Goal: Transaction & Acquisition: Obtain resource

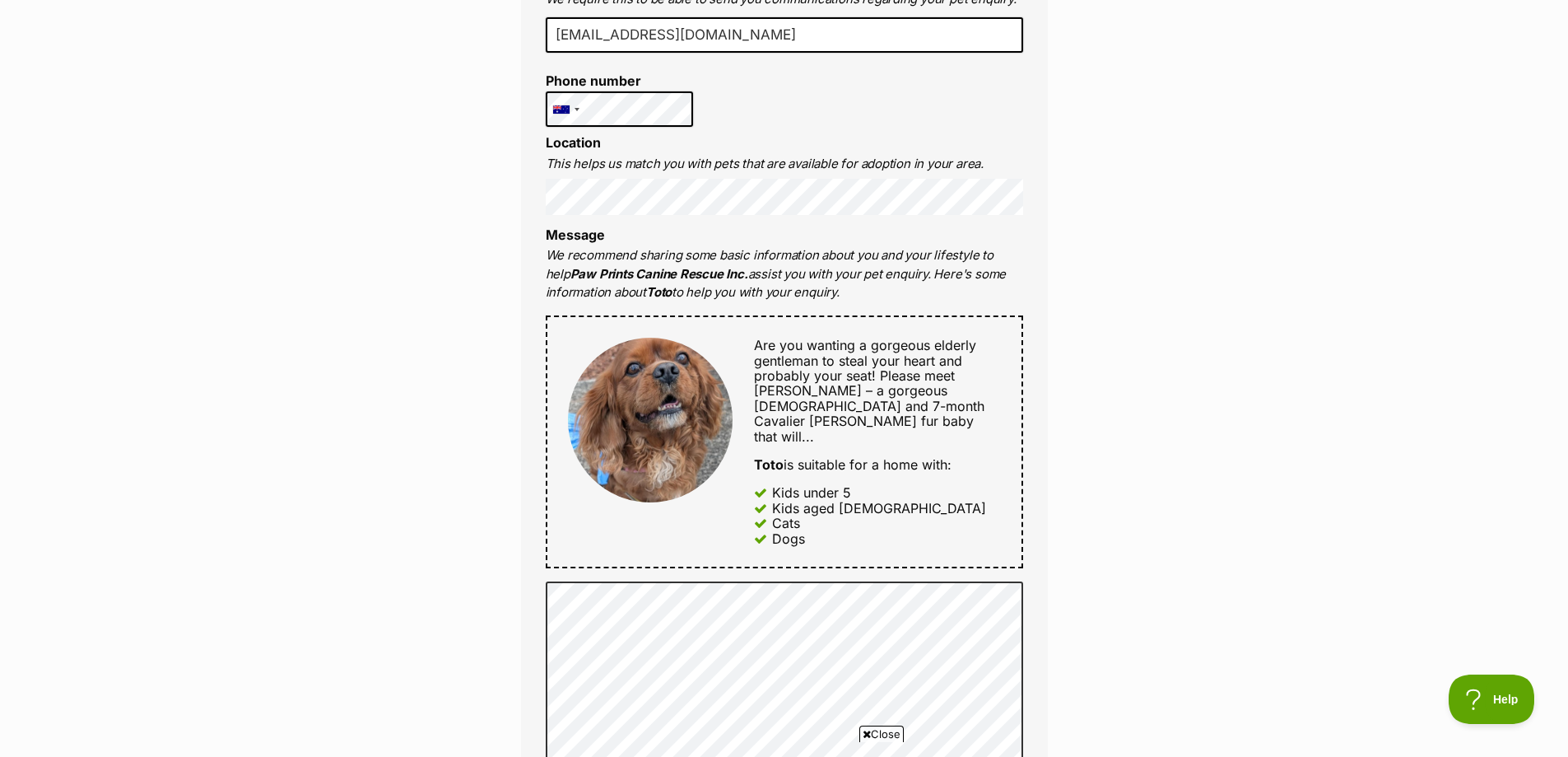
scroll to position [576, 0]
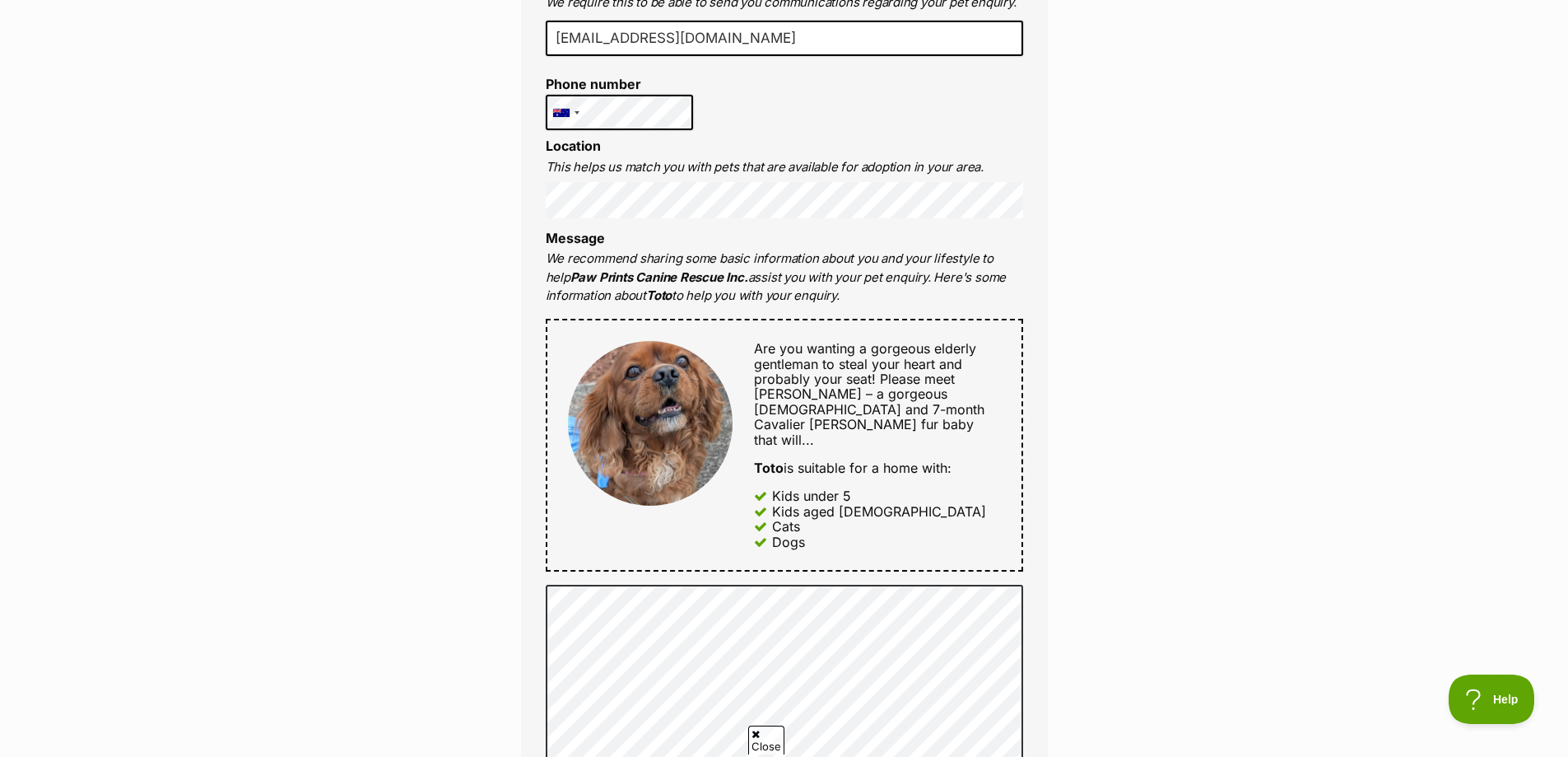
click at [1182, 457] on div "Enquire about Toto Want to increase your chances of a successful enquiry? Updat…" at bounding box center [784, 606] width 1568 height 2065
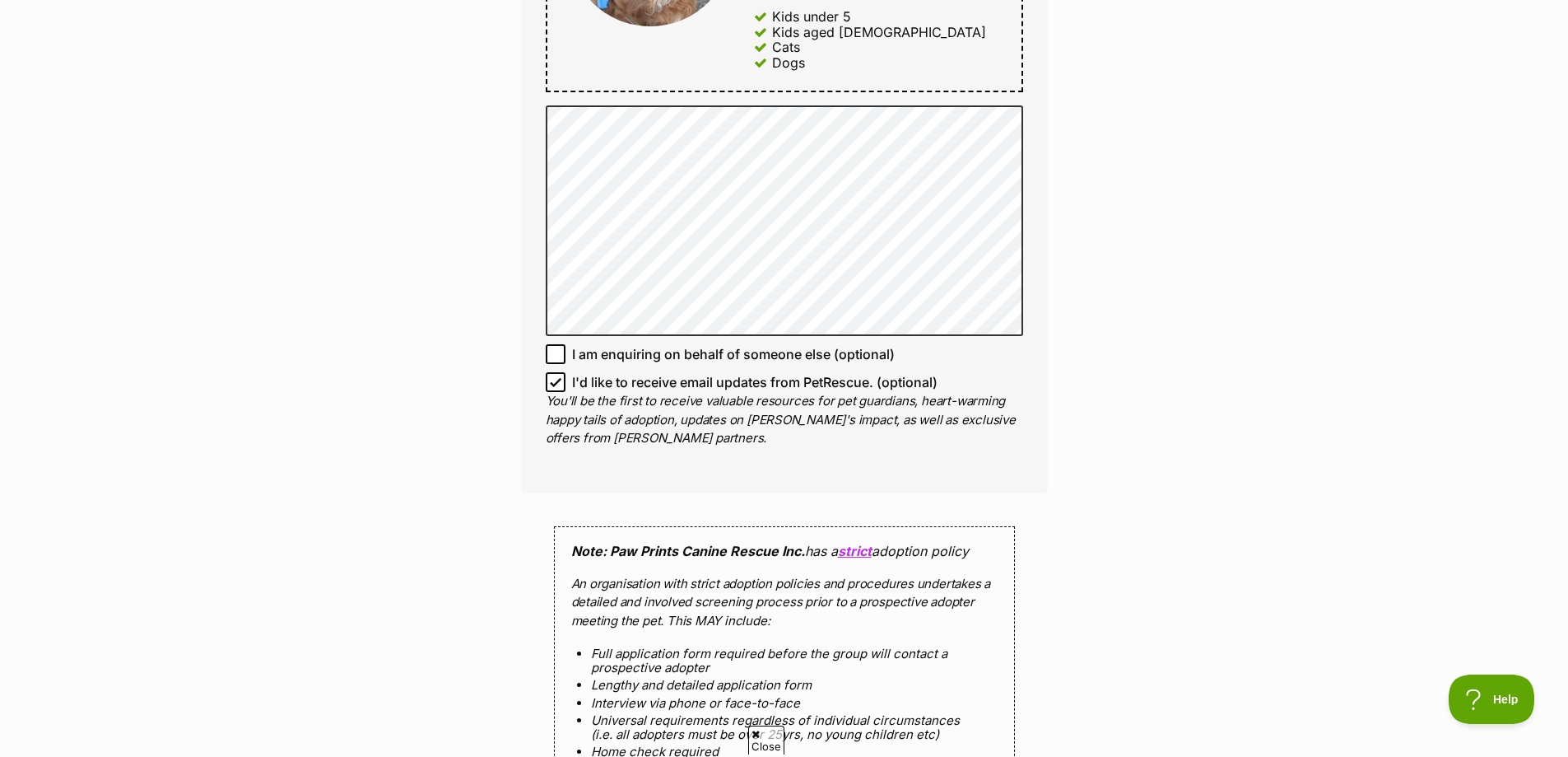
scroll to position [1235, 0]
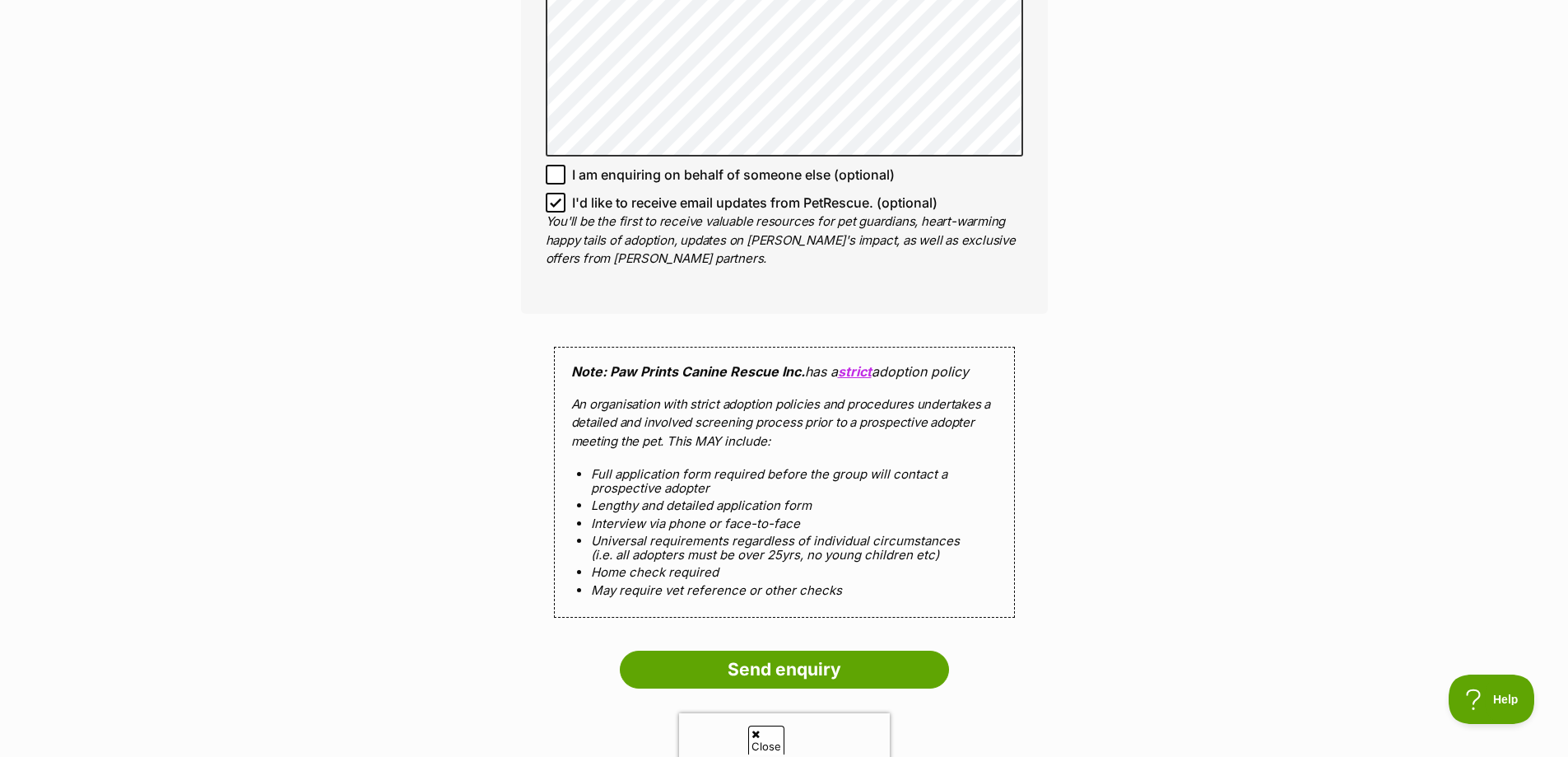
click at [554, 197] on icon at bounding box center [556, 202] width 12 height 12
click at [554, 192] on input "I'd like to receive email updates from PetRescue. (optional)" at bounding box center [556, 202] width 20 height 20
checkbox input "false"
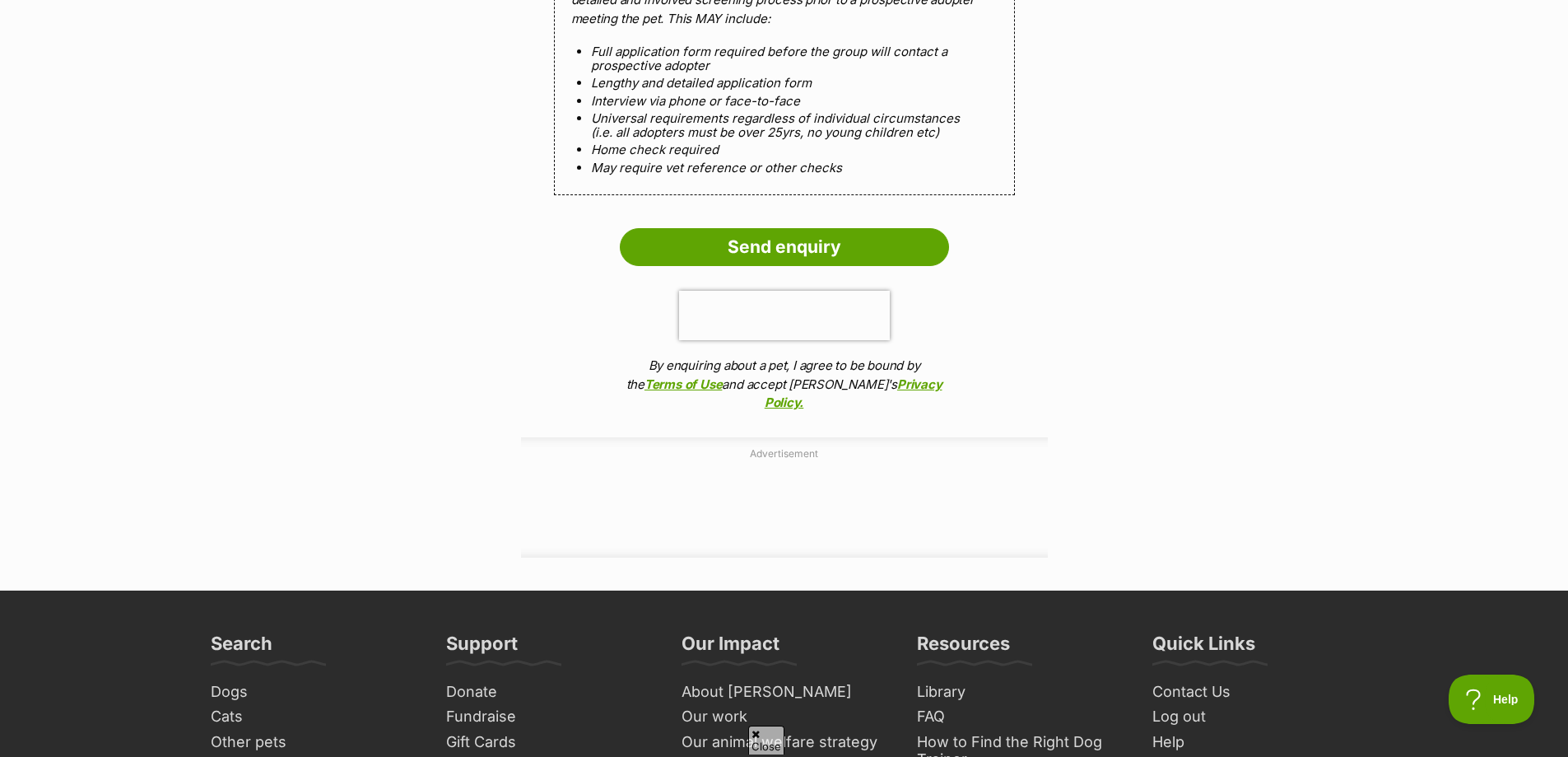
scroll to position [1811, 0]
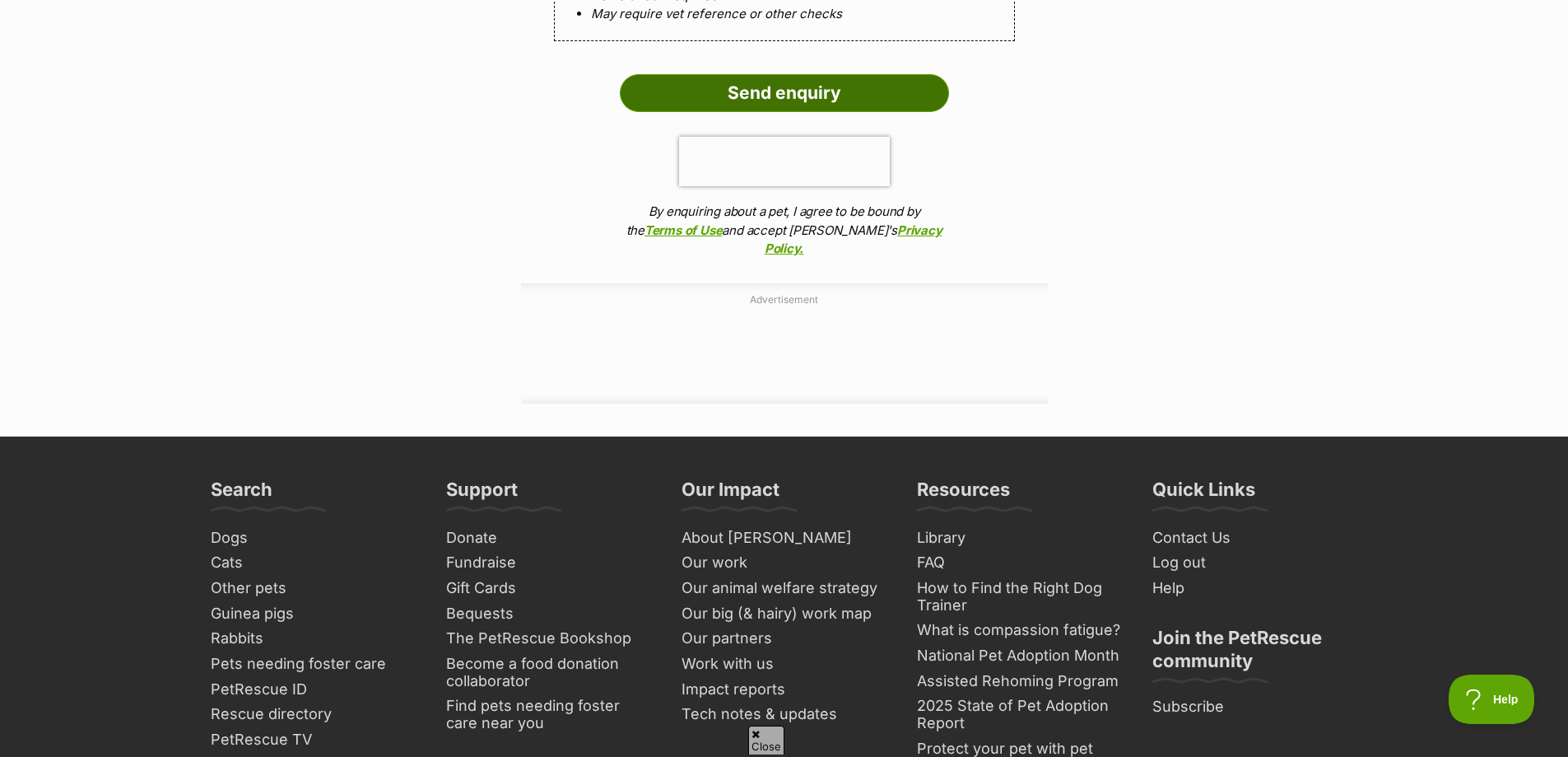
click at [841, 78] on input "Send enquiry" at bounding box center [784, 93] width 329 height 38
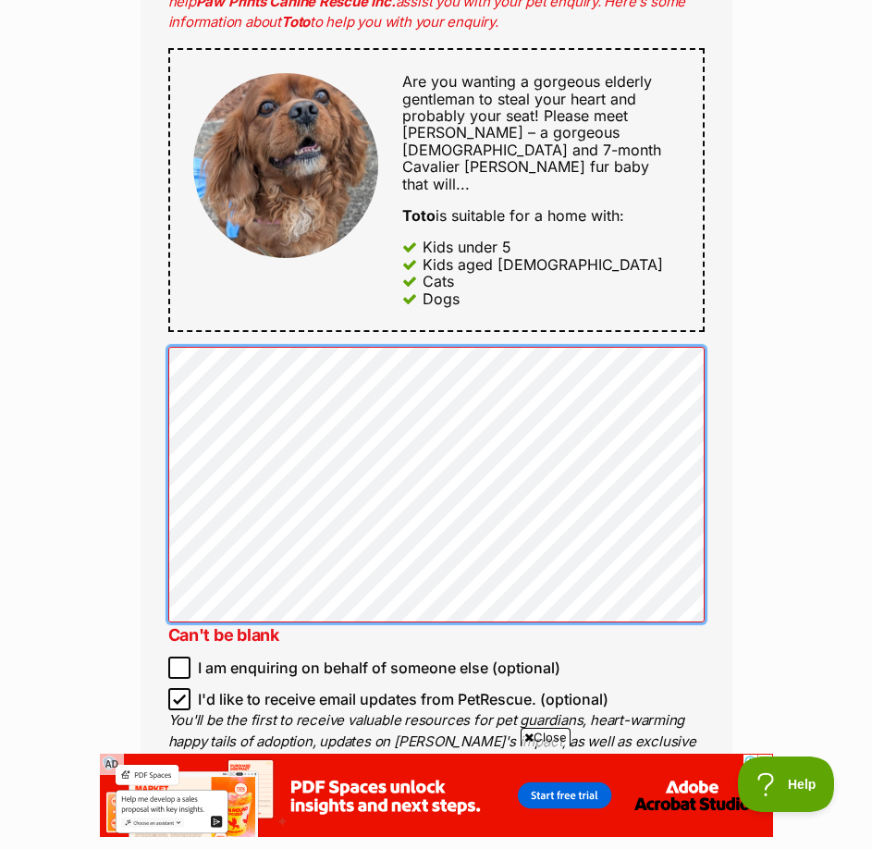
scroll to position [1017, 0]
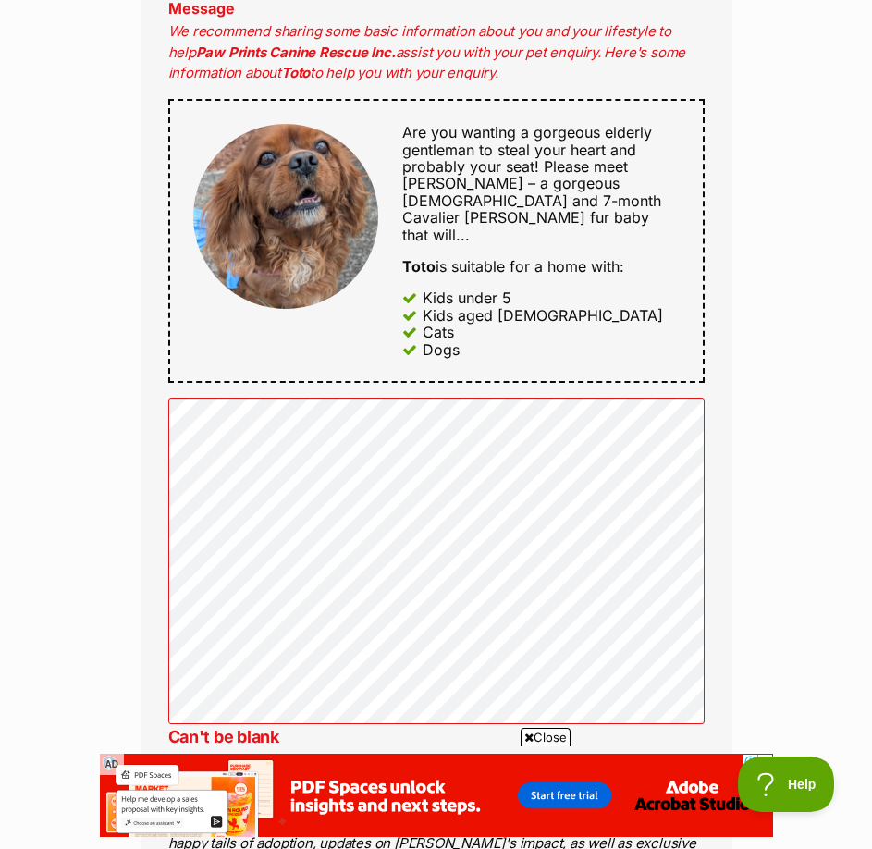
click at [764, 636] on div "Enquire about Toto Want to increase your chances of a successful enquiry? Updat…" at bounding box center [436, 487] width 872 height 2673
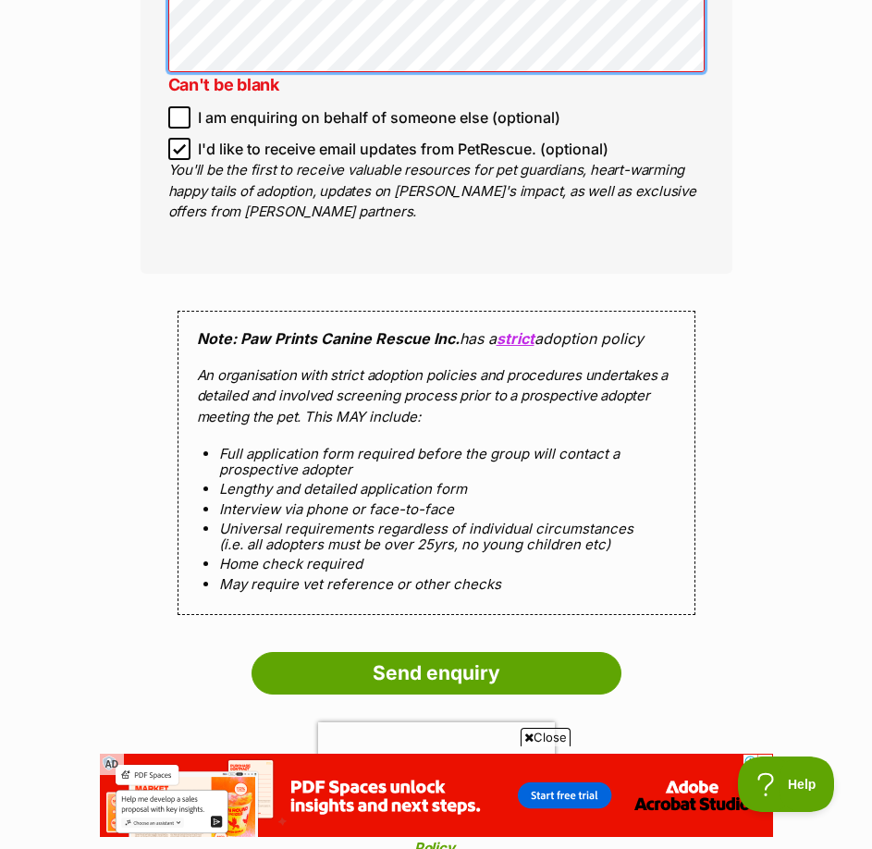
scroll to position [1942, 0]
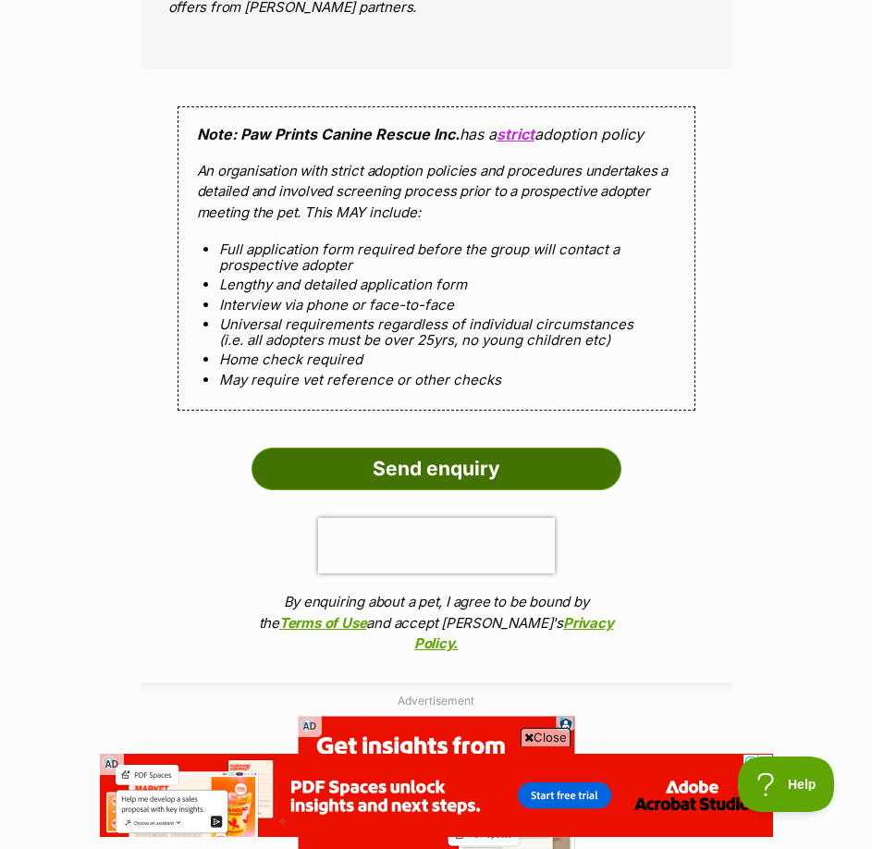
click at [507, 448] on input "Send enquiry" at bounding box center [436, 469] width 370 height 43
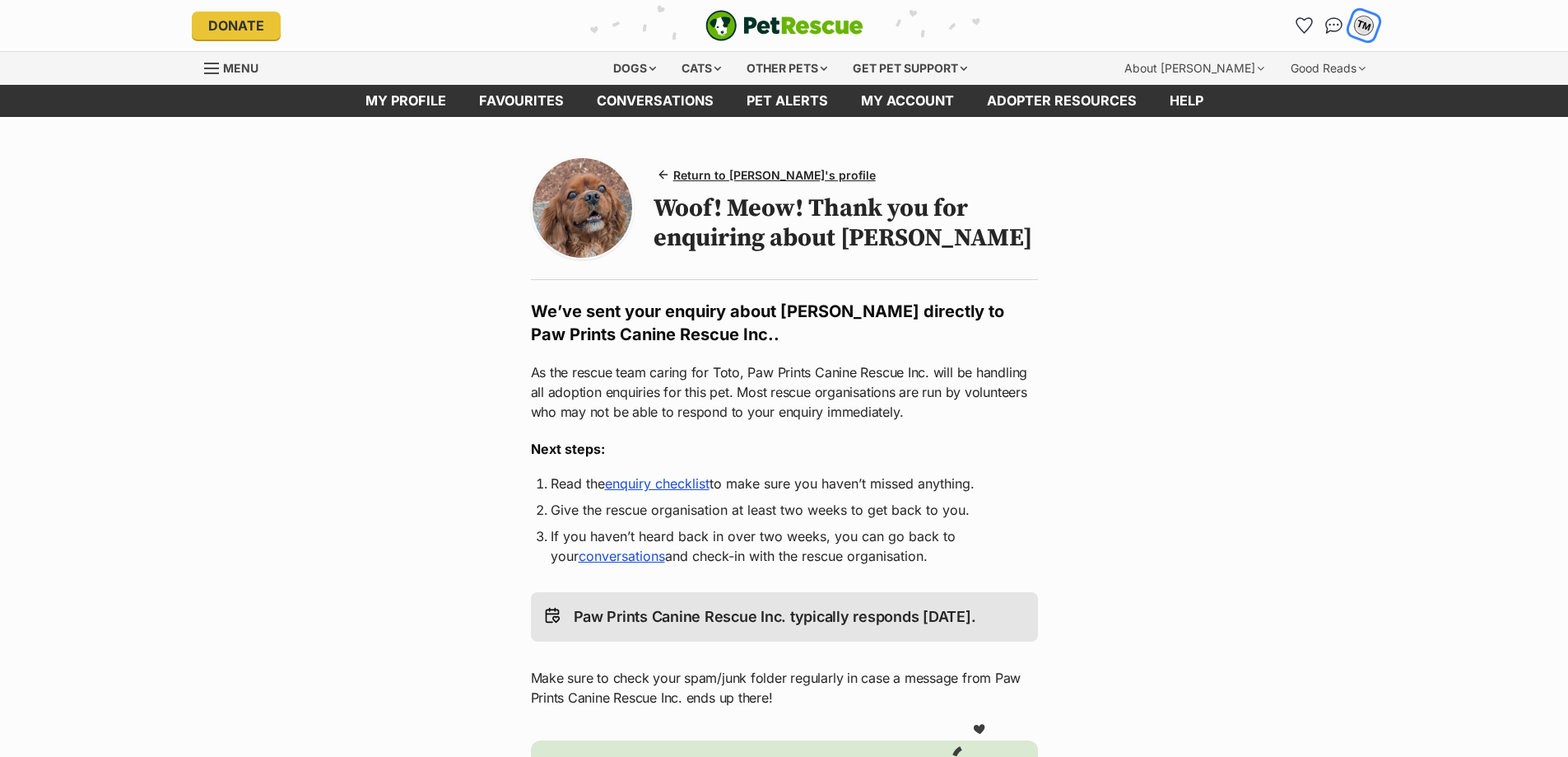
click at [776, 24] on div "TM" at bounding box center [1364, 26] width 21 height 21
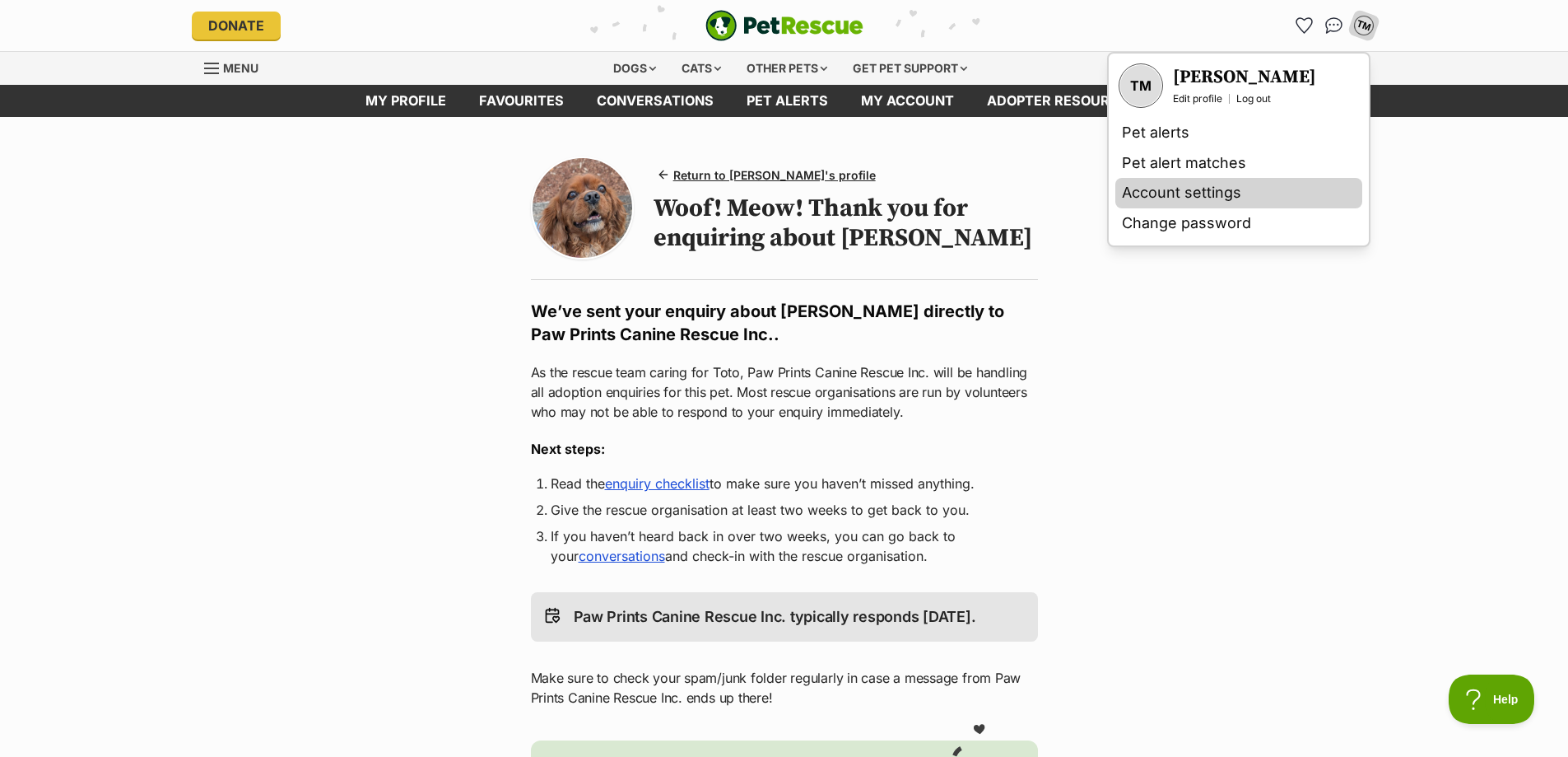
click at [776, 196] on link "Account settings" at bounding box center [1239, 193] width 247 height 30
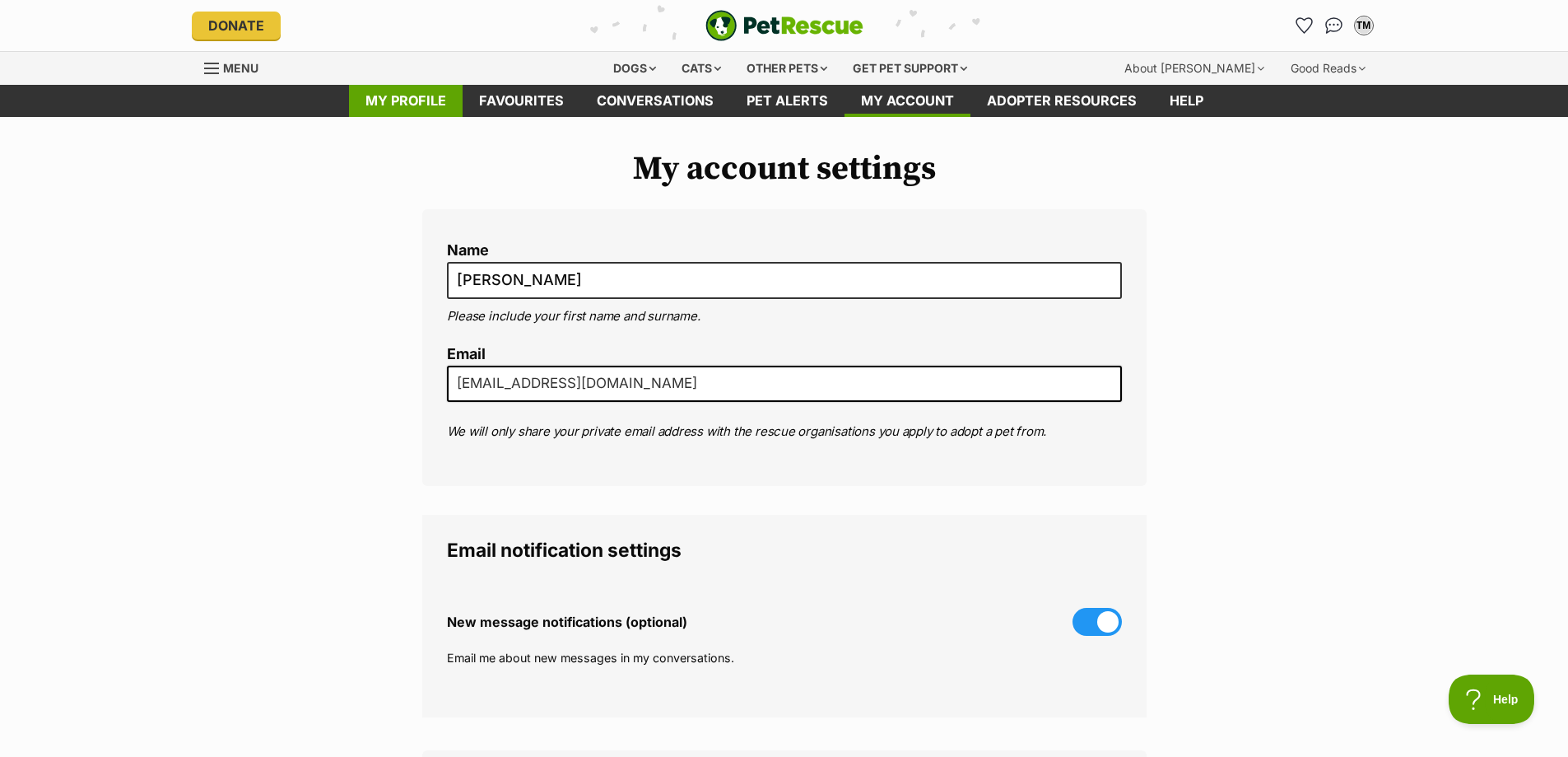
click at [426, 105] on link "My profile" at bounding box center [406, 101] width 114 height 32
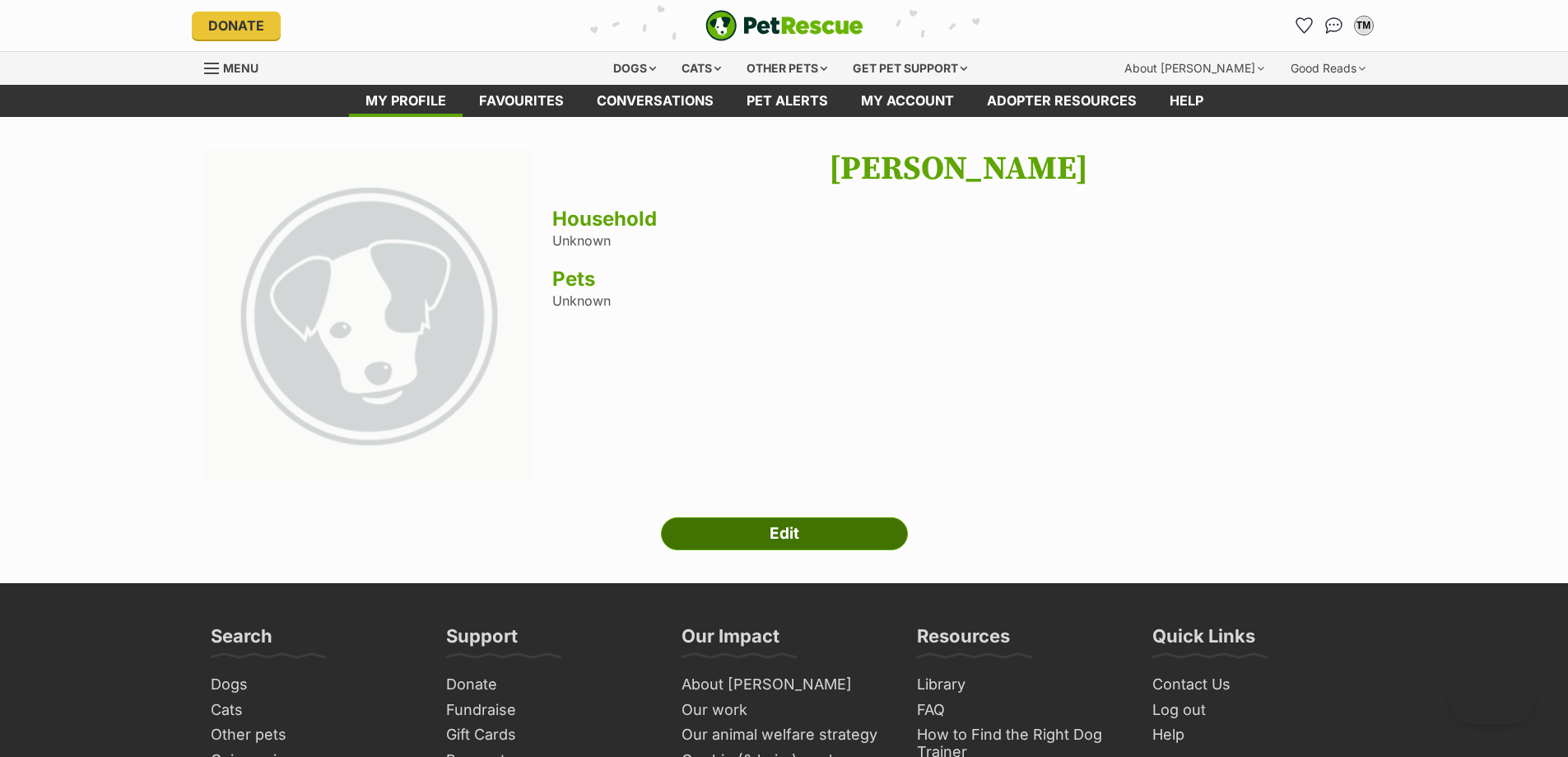
click at [718, 528] on link "Edit" at bounding box center [784, 533] width 247 height 33
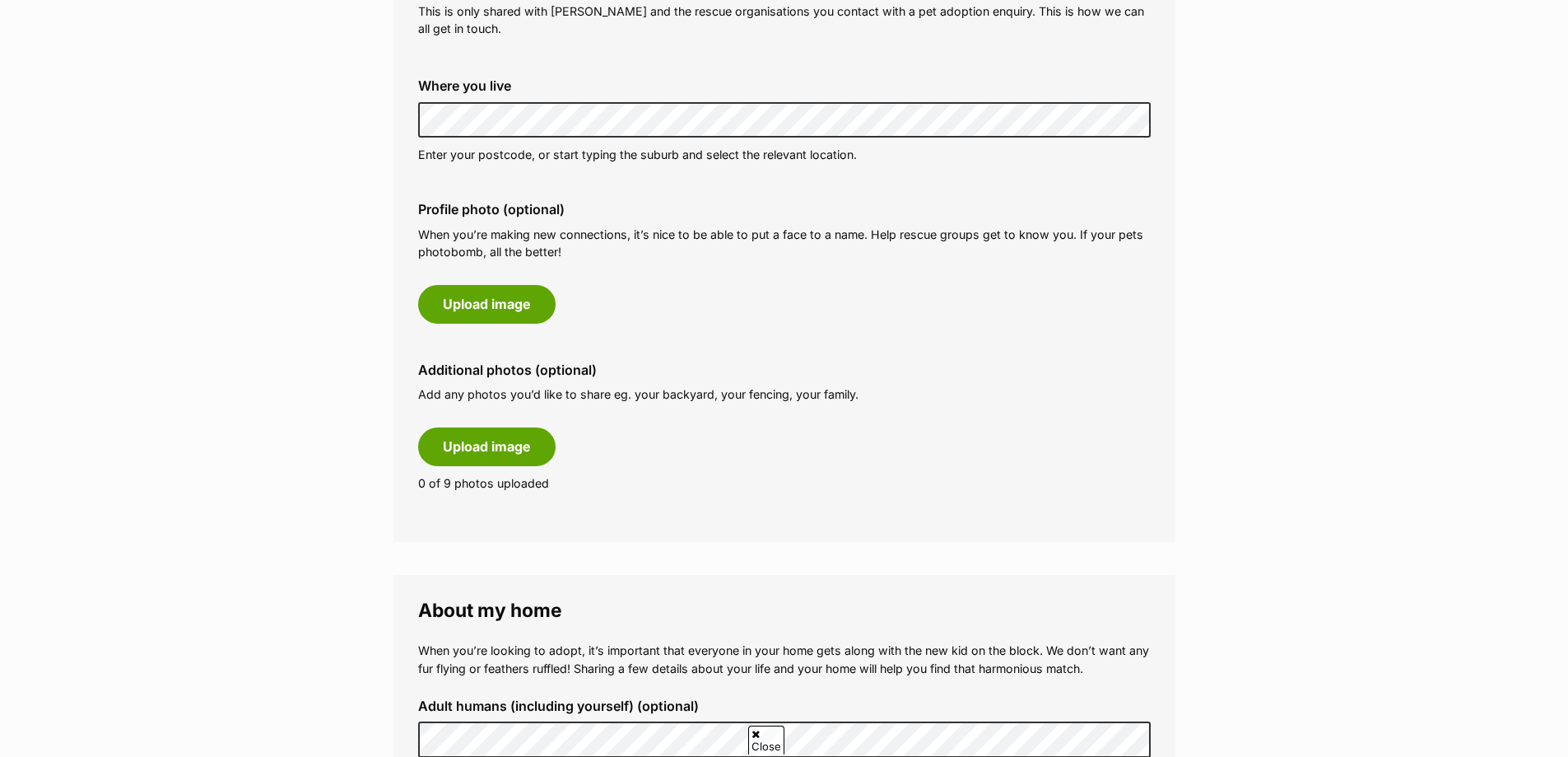
scroll to position [741, 0]
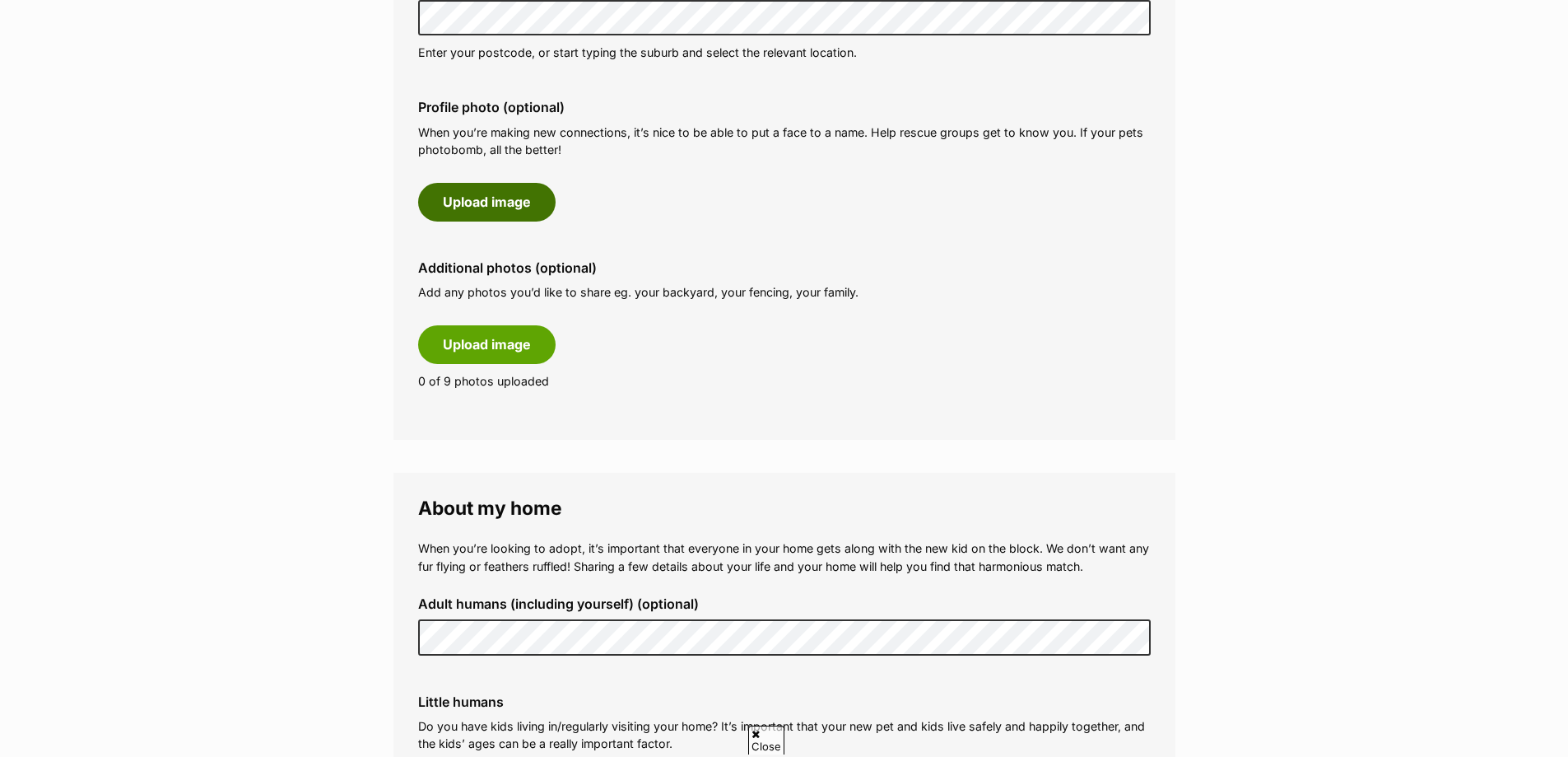
click at [513, 202] on button "Upload image" at bounding box center [487, 201] width 137 height 38
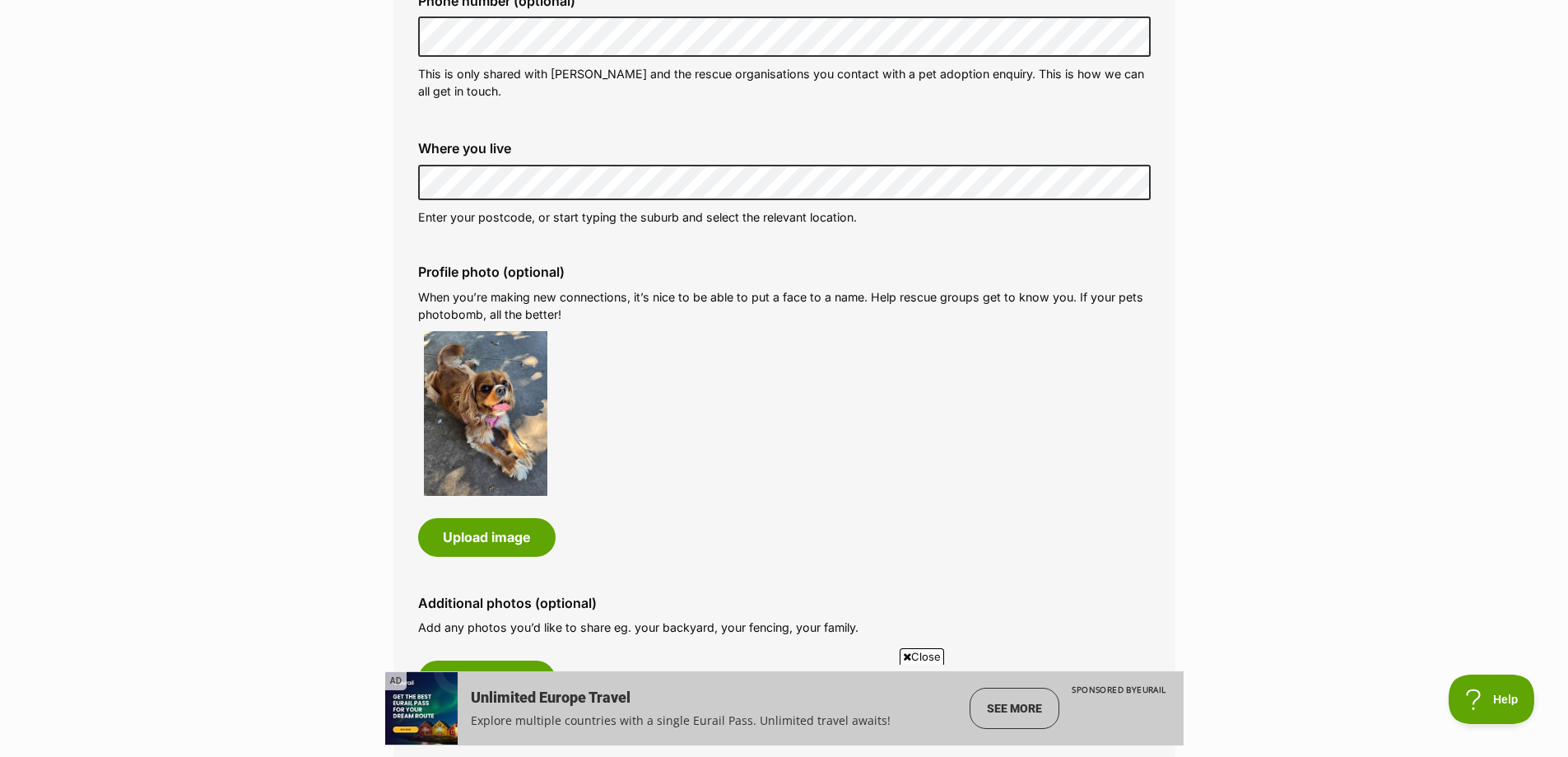
scroll to position [1070, 0]
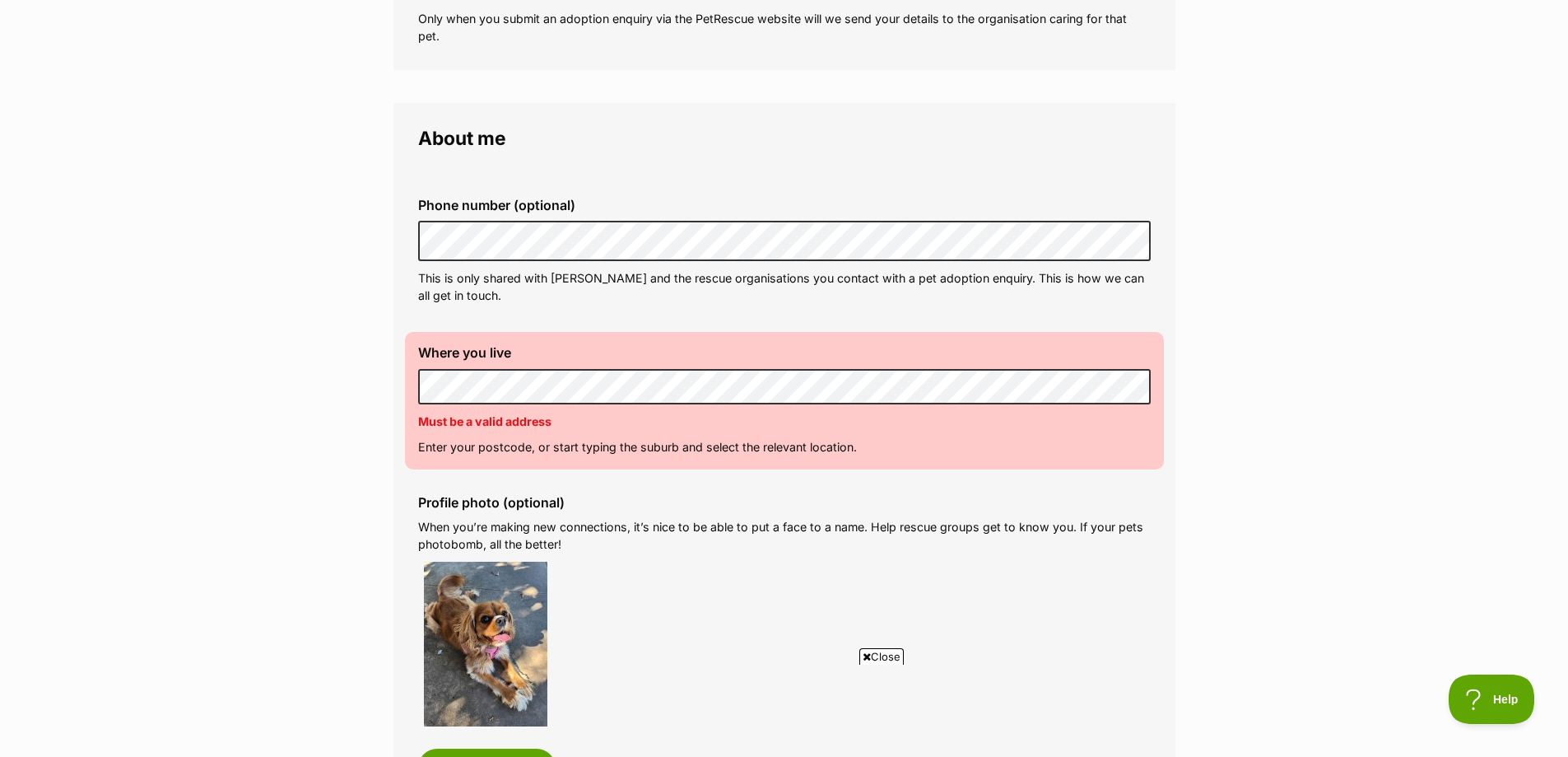
scroll to position [330, 0]
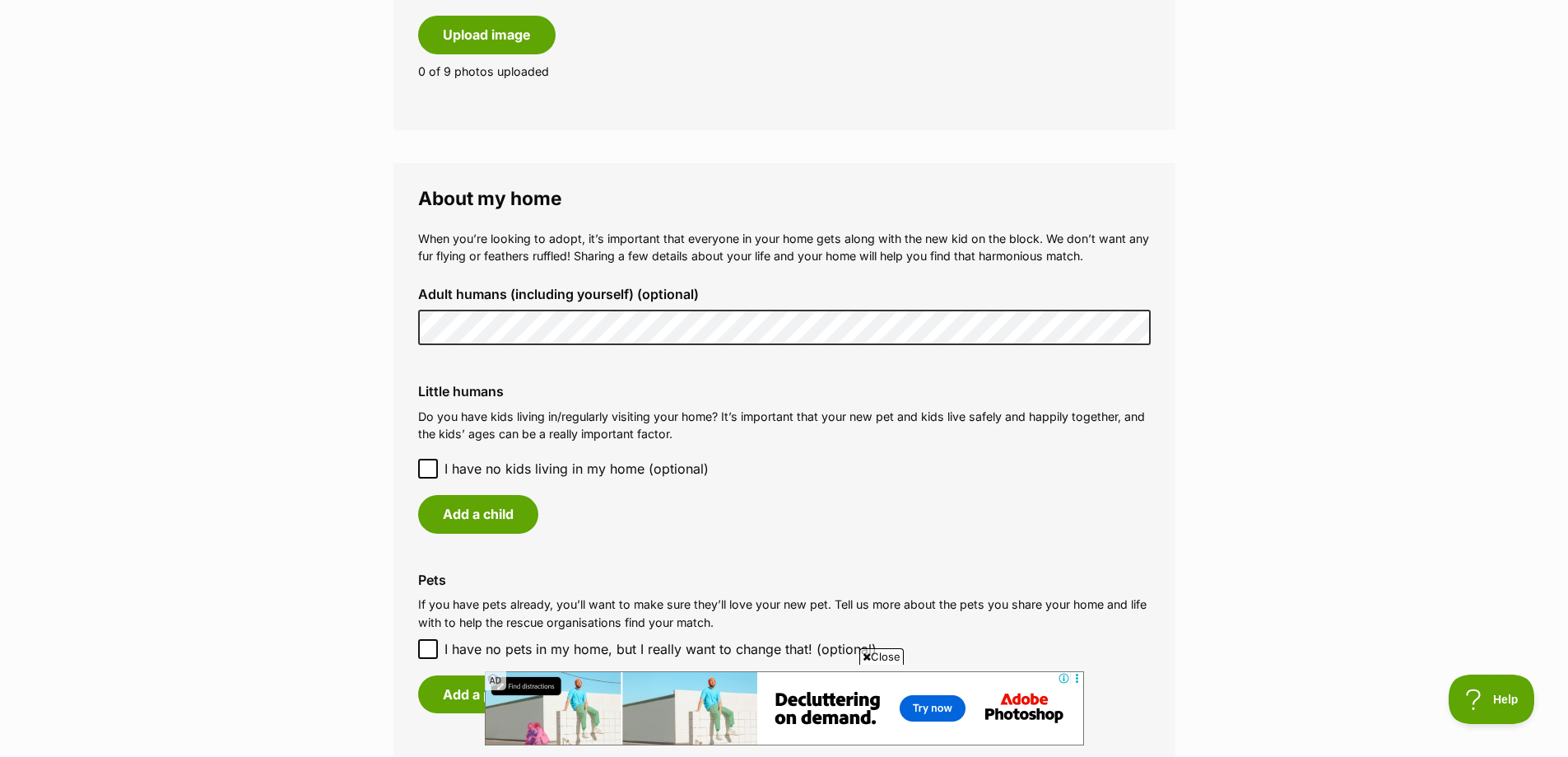
scroll to position [1317, 0]
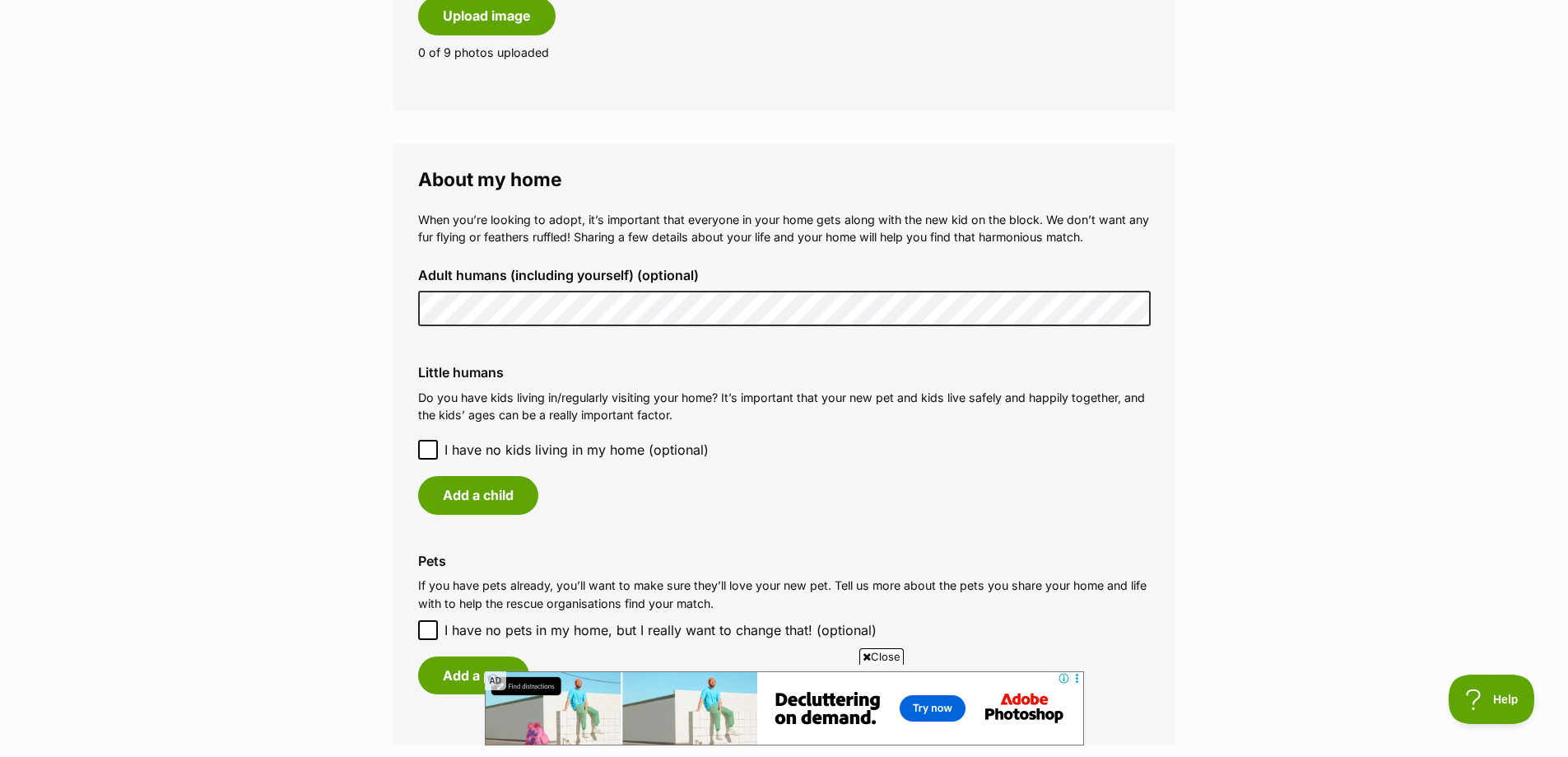
click at [307, 289] on main "My adopter profile Why do I need an adopter profile? Your adopter profile will …" at bounding box center [784, 80] width 1568 height 2561
click at [423, 444] on icon at bounding box center [427, 449] width 12 height 12
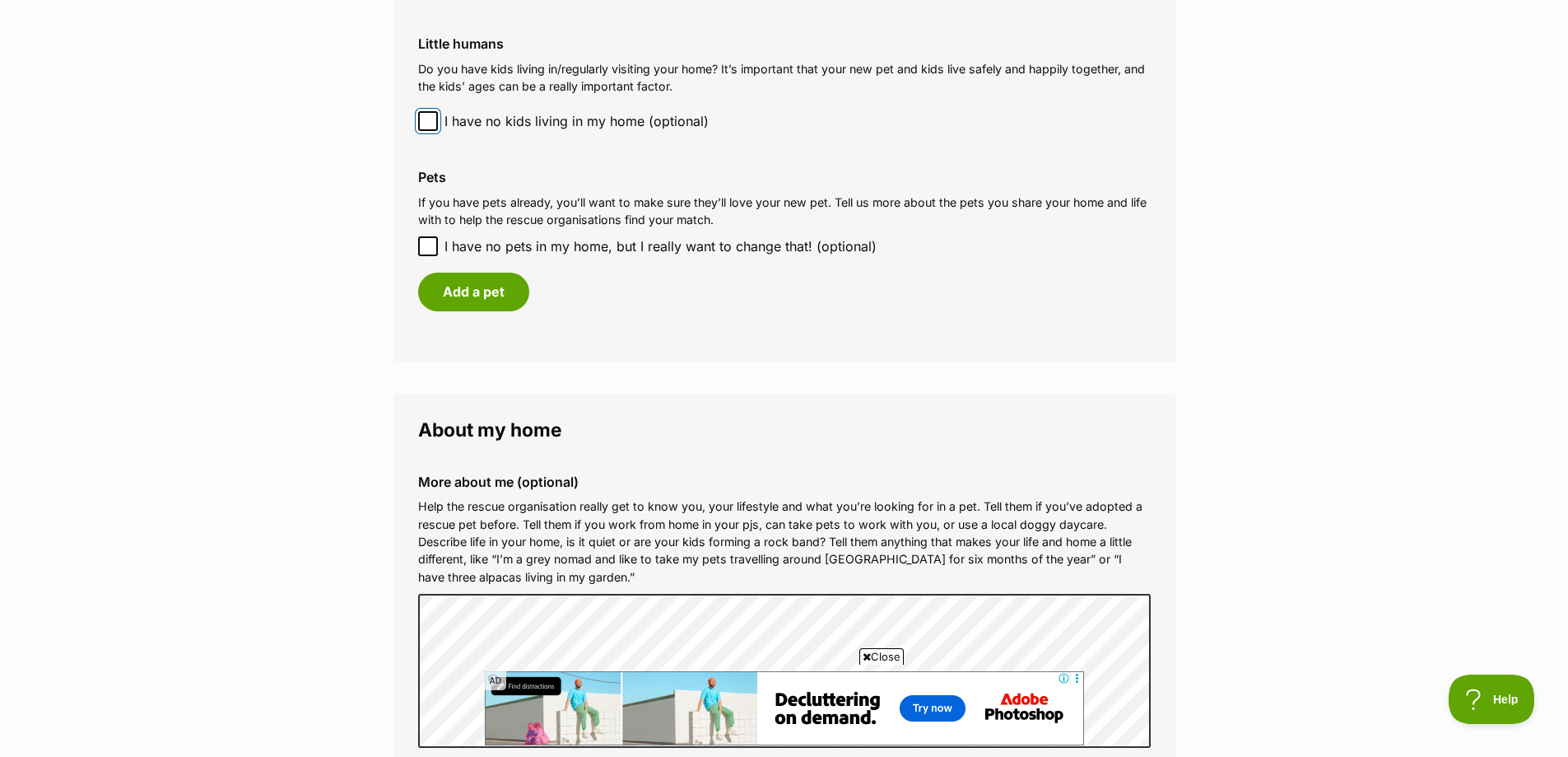
scroll to position [1894, 0]
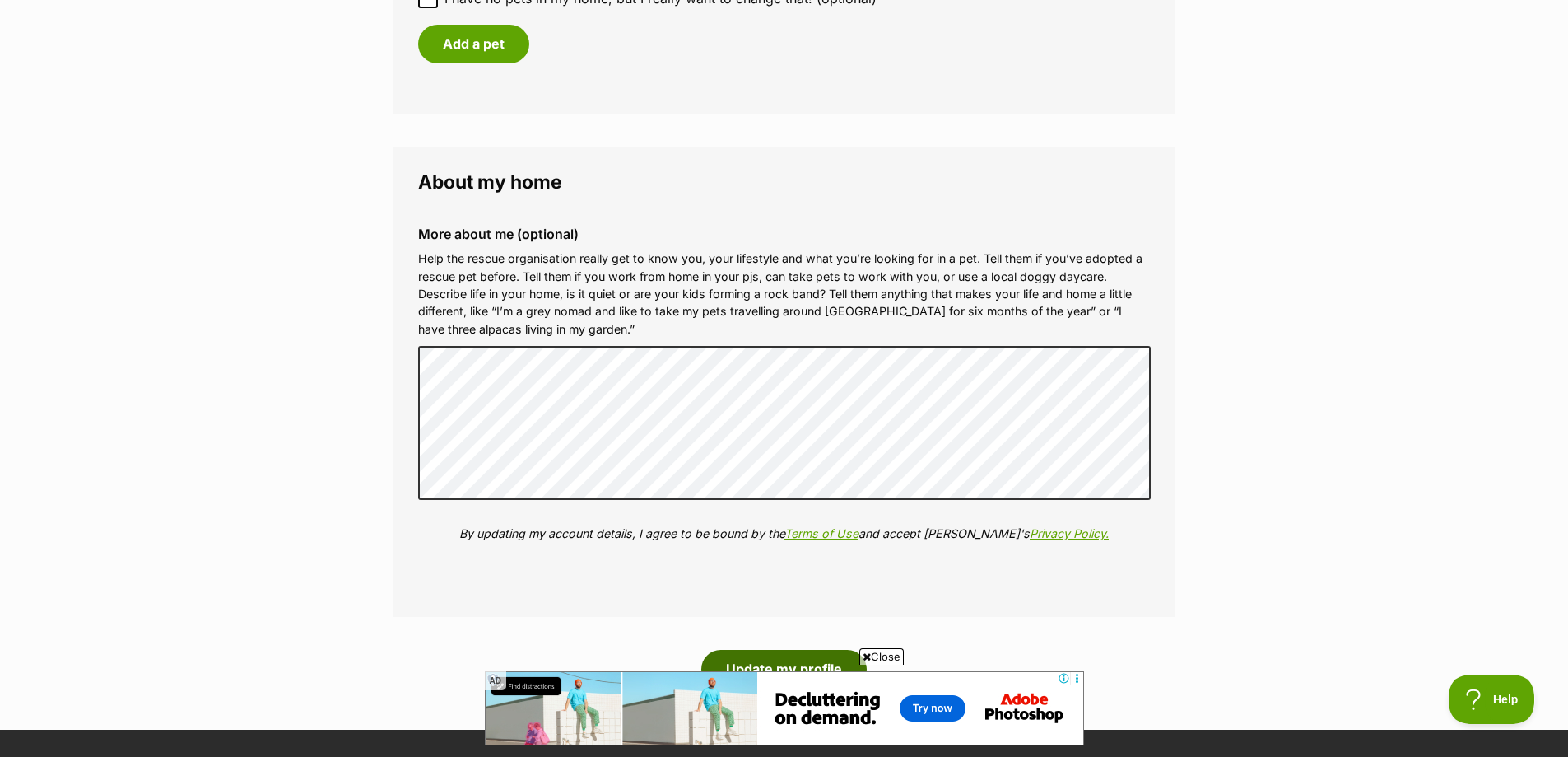
click at [793, 650] on button "Update my profile" at bounding box center [784, 669] width 166 height 38
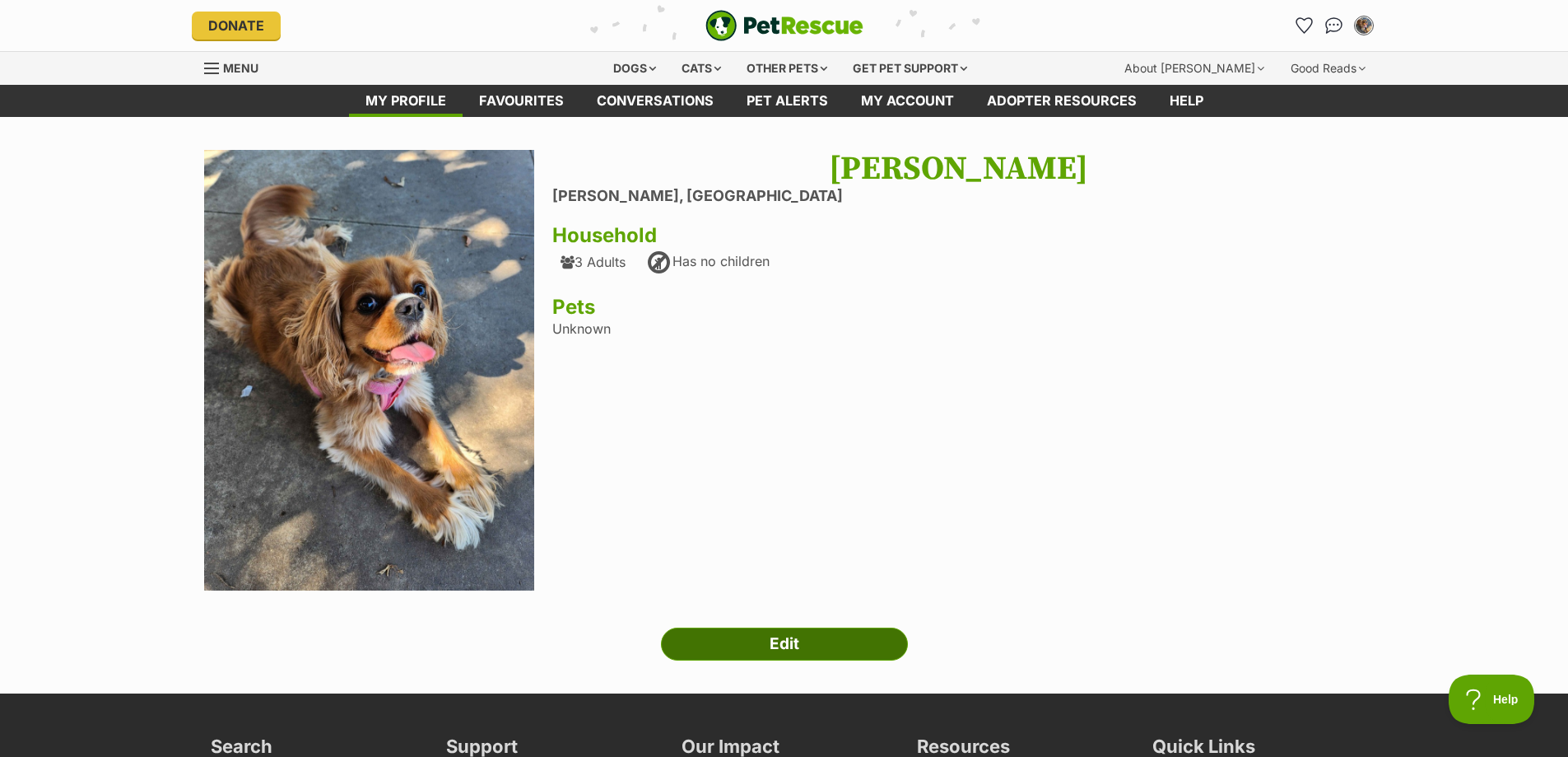
click at [824, 647] on link "Edit" at bounding box center [784, 644] width 247 height 33
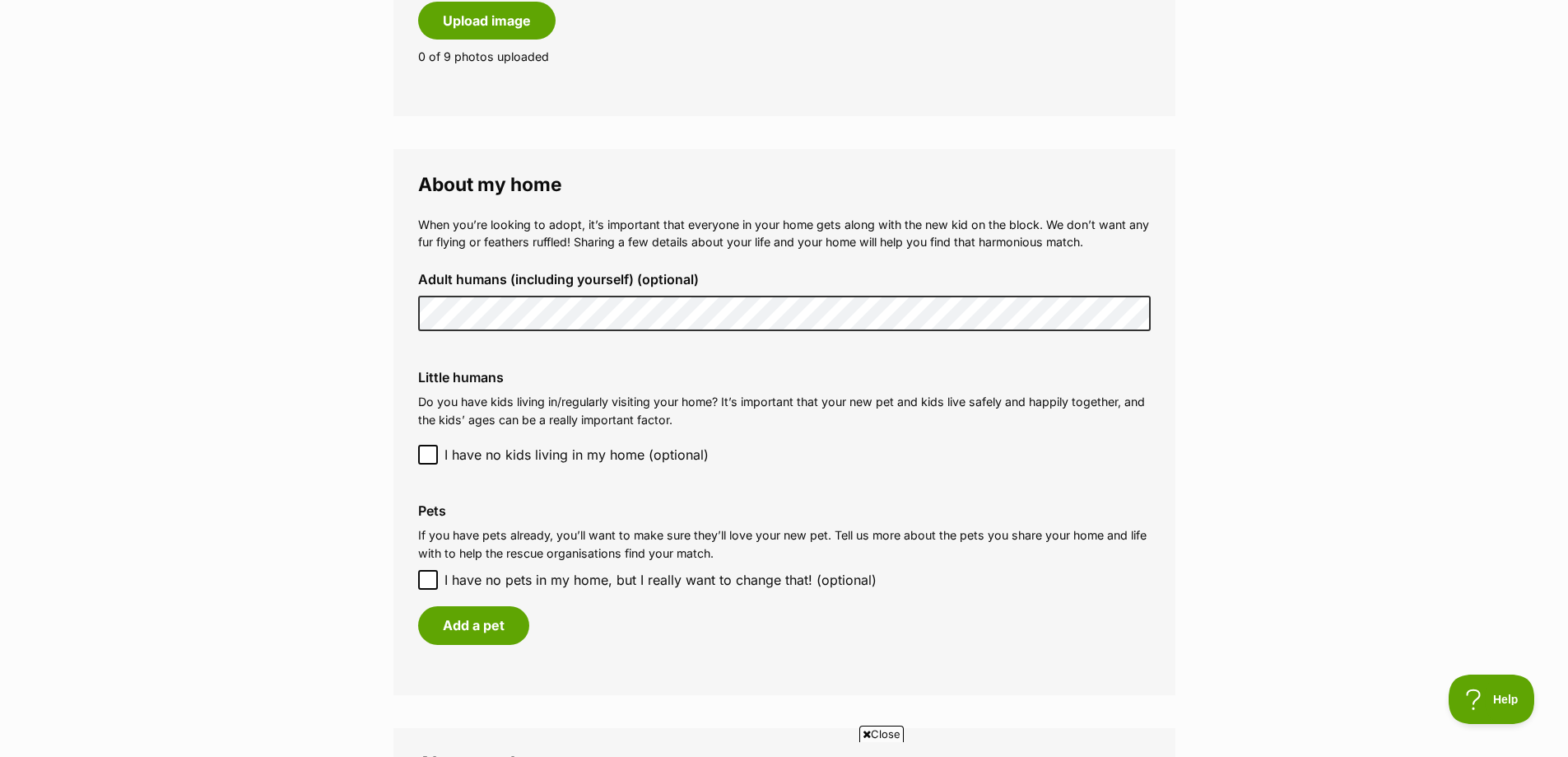
scroll to position [1400, 0]
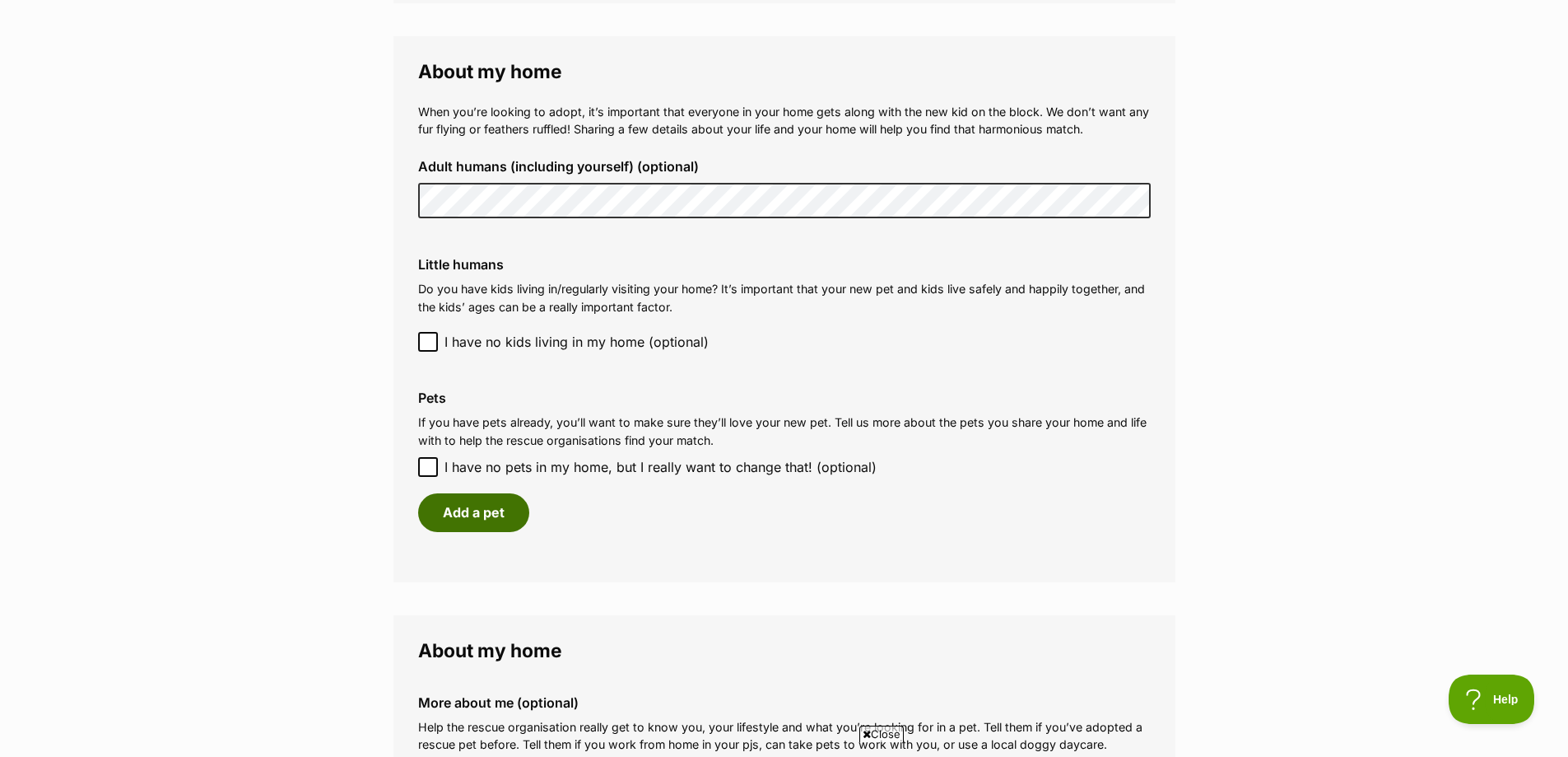
click at [501, 503] on button "Add a pet" at bounding box center [474, 512] width 111 height 38
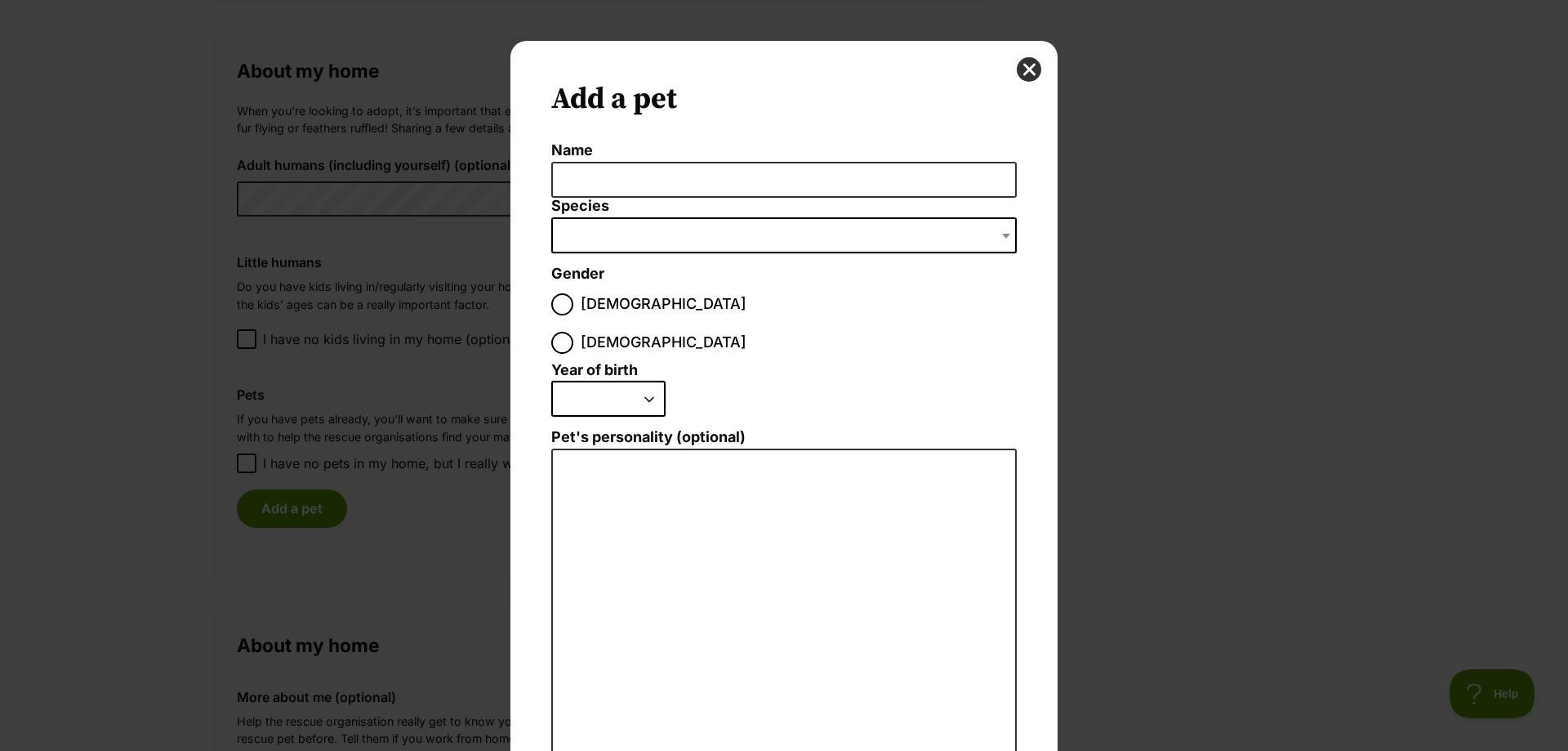
scroll to position [0, 0]
click at [573, 331] on input "Female" at bounding box center [562, 342] width 22 height 22
radio input "true"
click at [633, 381] on select "2025 2024 2023 2022 2021 2020 2019 2018 2017 2016 2015 2014 2013 2012 2011 2010…" at bounding box center [608, 398] width 114 height 36
click at [583, 381] on select "2025 2024 2023 2022 2021 2020 2019 2018 2017 2016 2015 2014 2013 2012 2011 2010…" at bounding box center [608, 398] width 114 height 36
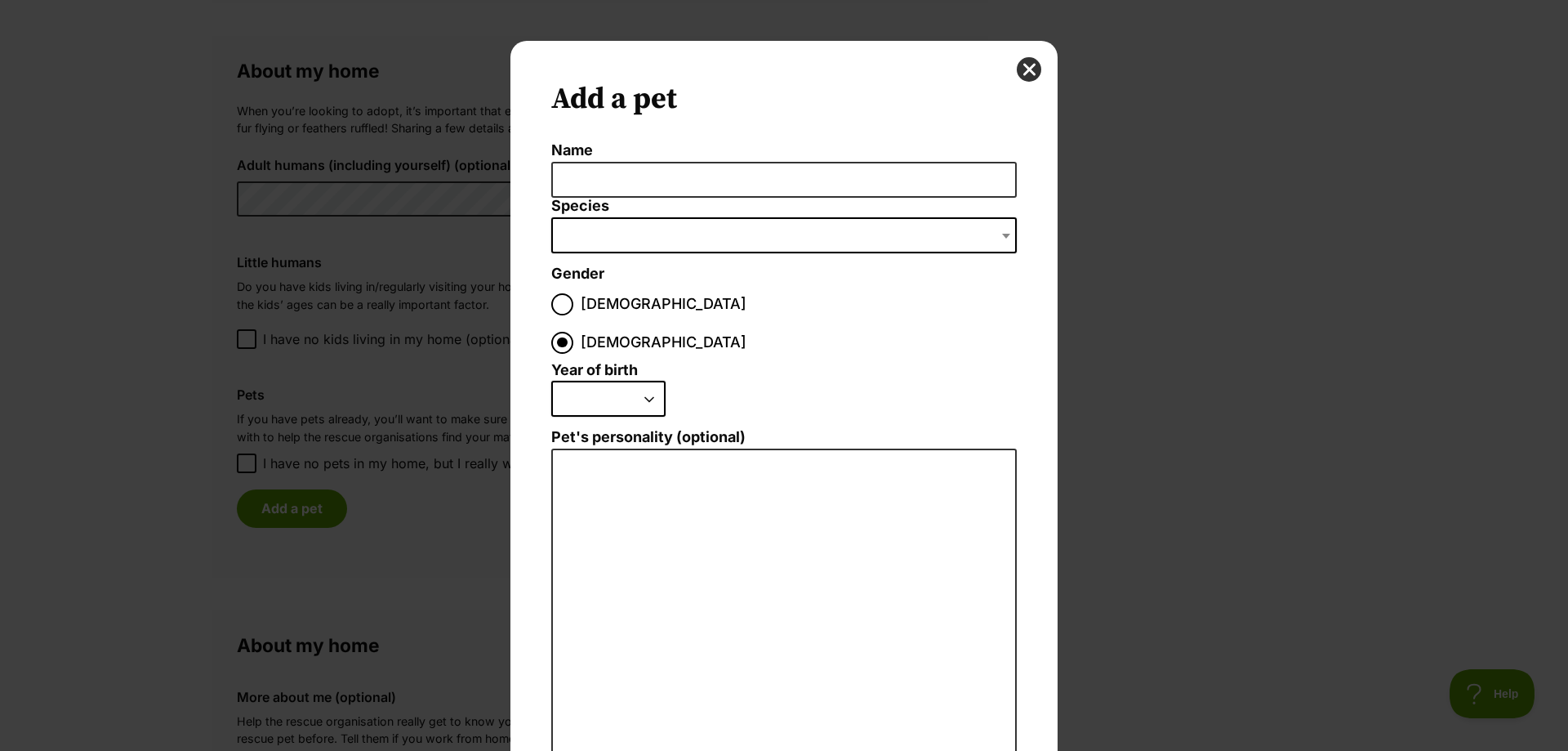
click at [1000, 234] on span "Dialog Window - Close (Press escape to close)" at bounding box center [1008, 235] width 16 height 36
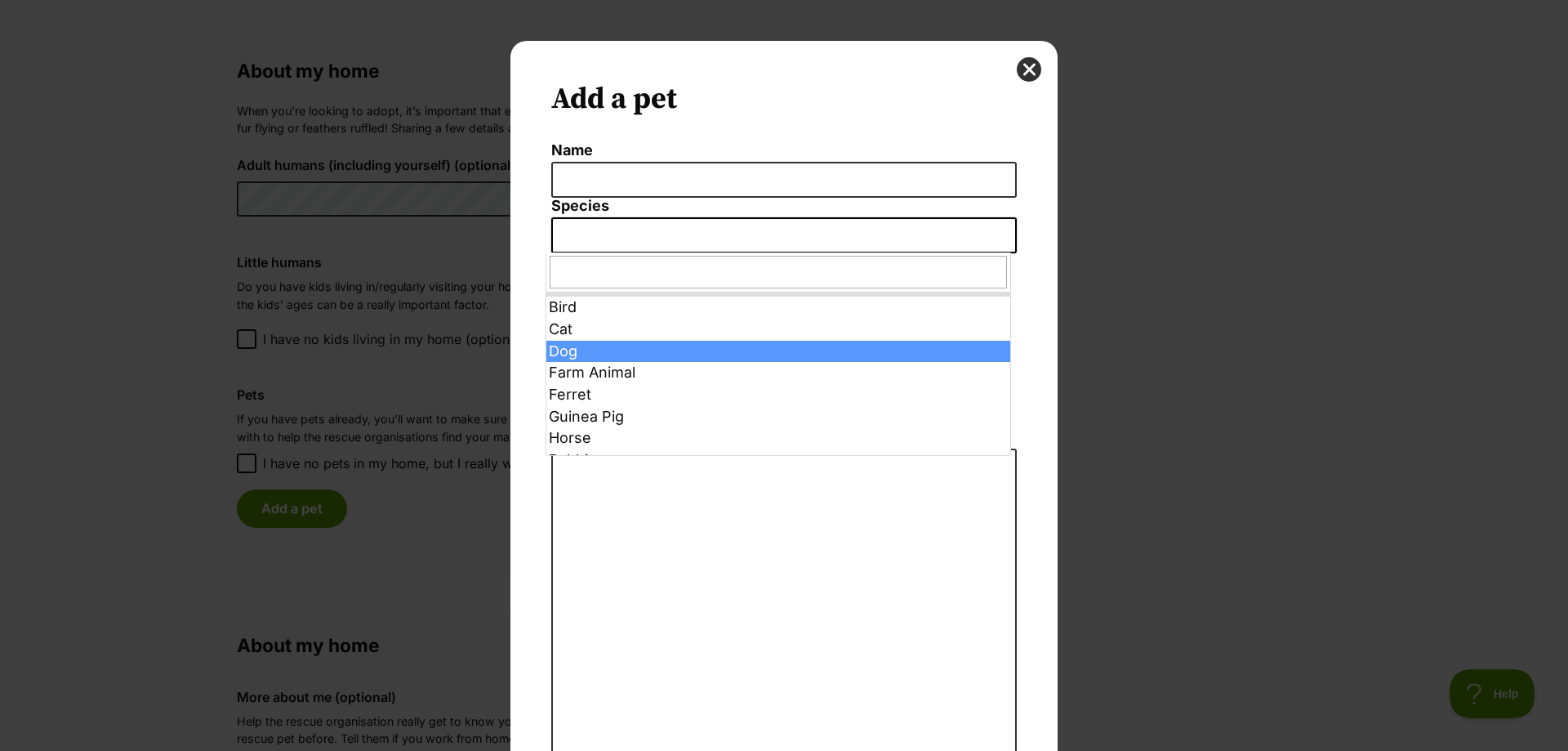
select select "1"
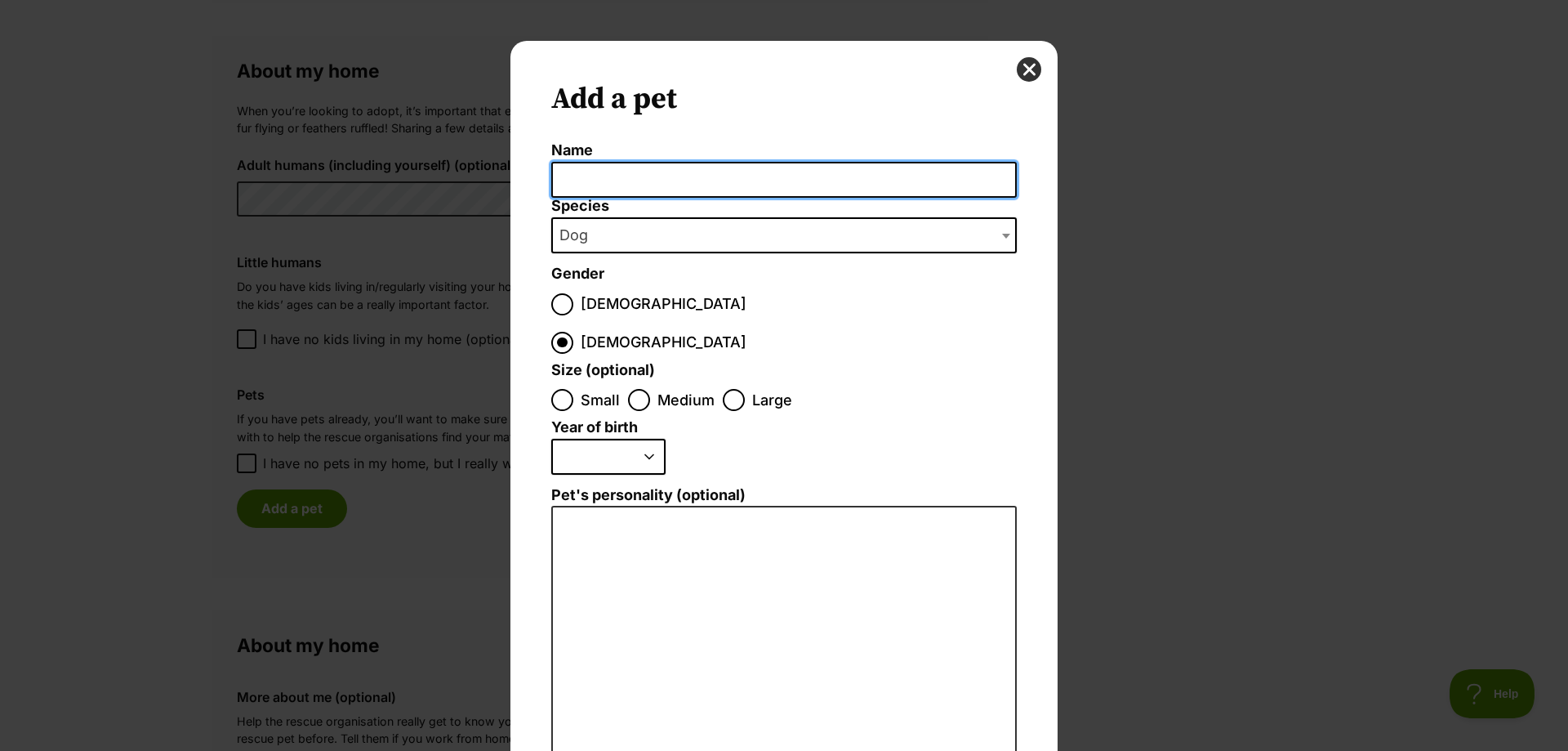
click at [612, 163] on input "Name" at bounding box center [784, 180] width 466 height 37
type input "Lady"
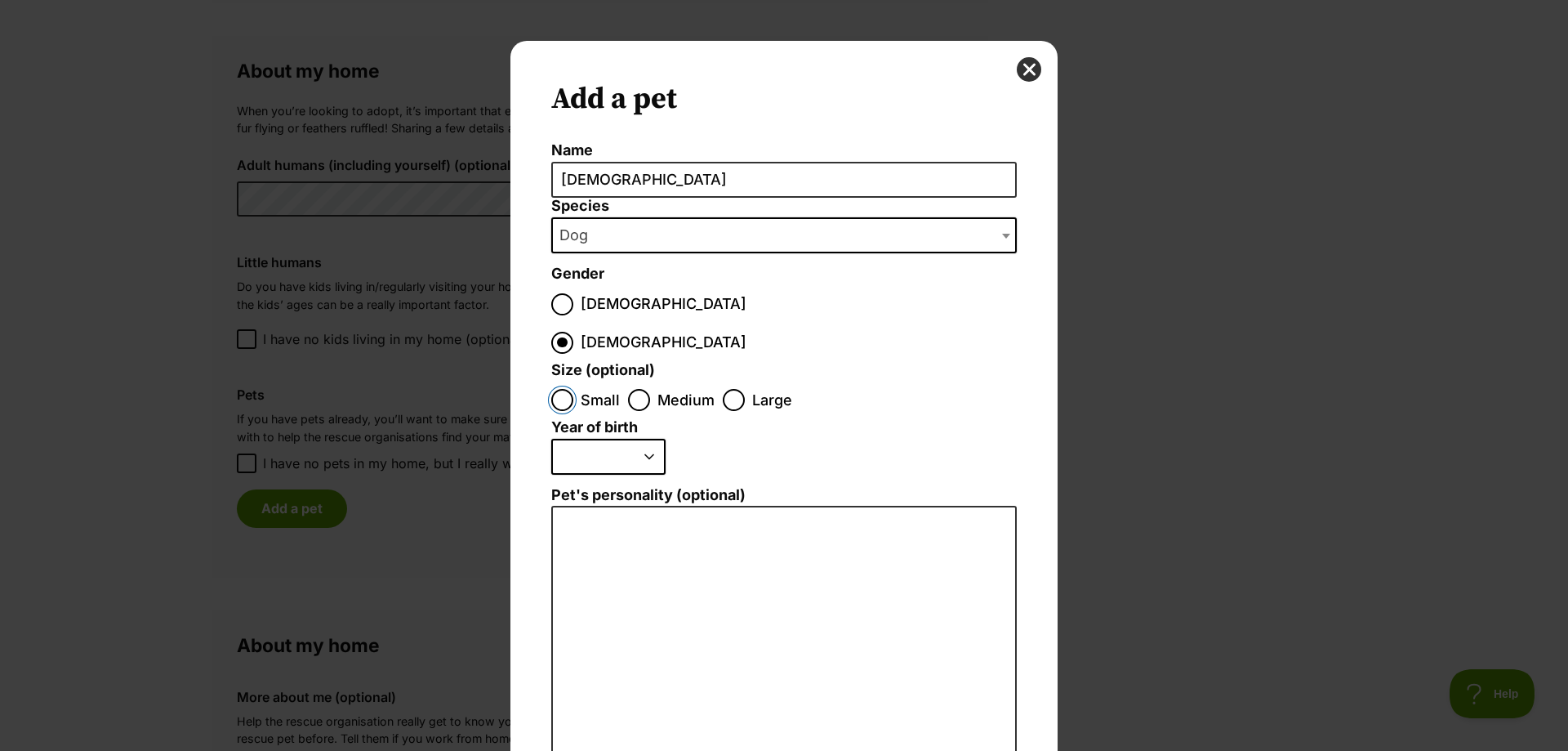
click at [566, 389] on input "Small" at bounding box center [562, 399] width 22 height 22
radio input "true"
click at [640, 439] on select "2025 2024 2023 2022 2021 2020 2019 2018 2017 2016 2015 2014 2013 2012 2011 2010…" at bounding box center [608, 457] width 114 height 36
click at [644, 439] on select "2025 2024 2023 2022 2021 2020 2019 2018 2017 2016 2015 2014 2013 2012 2011 2010…" at bounding box center [608, 457] width 114 height 36
click at [595, 439] on select "2025 2024 2023 2022 2021 2020 2019 2018 2017 2016 2015 2014 2013 2012 2011 2010…" at bounding box center [608, 457] width 114 height 36
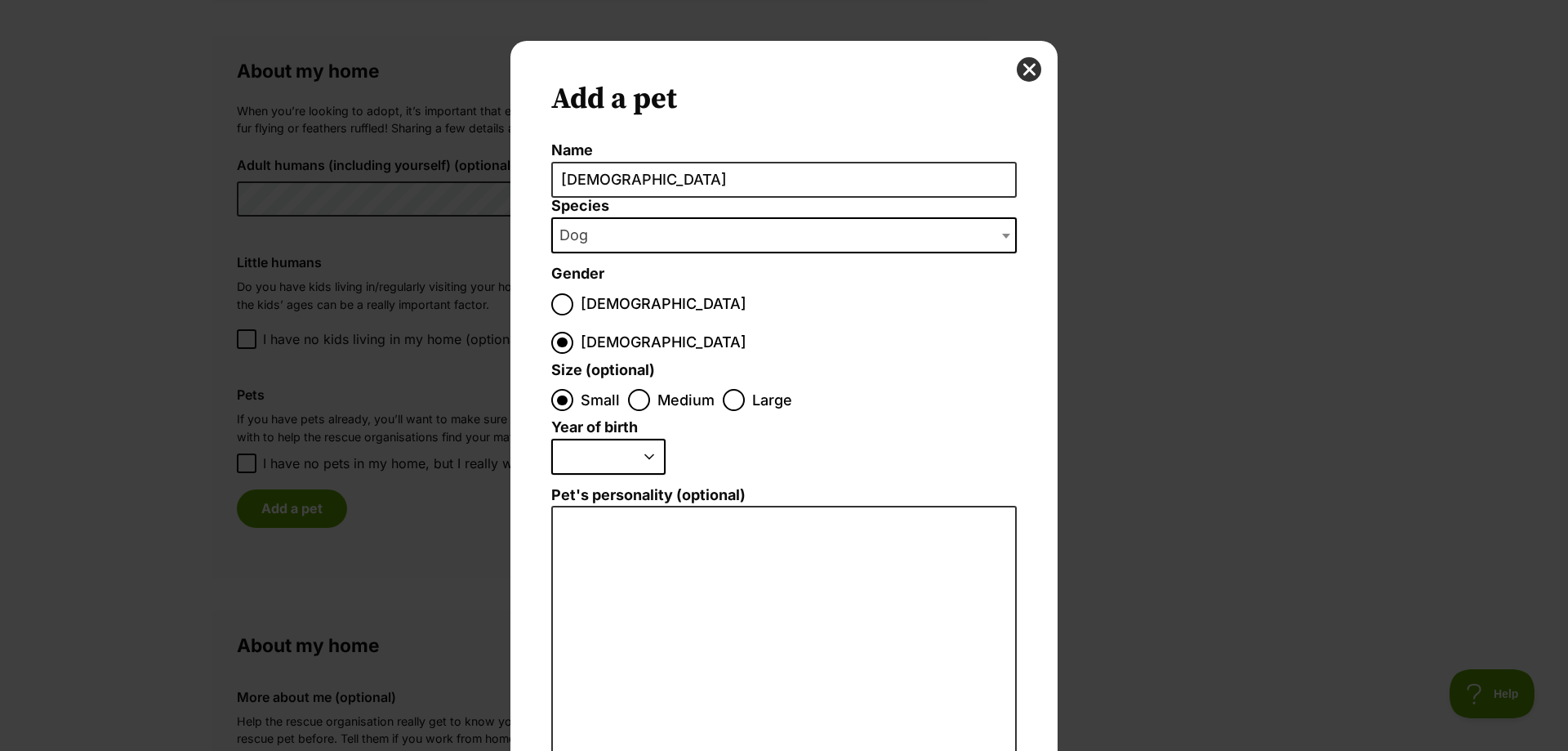
click at [641, 439] on select "2025 2024 2023 2022 2021 2020 2019 2018 2017 2016 2015 2014 2013 2012 2011 2010…" at bounding box center [608, 457] width 114 height 36
click at [560, 439] on select "2025 2024 2023 2022 2021 2020 2019 2018 2017 2016 2015 2014 2013 2012 2011 2010…" at bounding box center [608, 457] width 114 height 36
click at [649, 439] on select "2025 2024 2023 2022 2021 2020 2019 2018 2017 2016 2015 2014 2013 2012 2011 2010…" at bounding box center [608, 457] width 114 height 36
click at [599, 439] on select "2025 2024 2023 2022 2021 2020 2019 2018 2017 2016 2015 2014 2013 2012 2011 2010…" at bounding box center [608, 457] width 114 height 36
select select "2021"
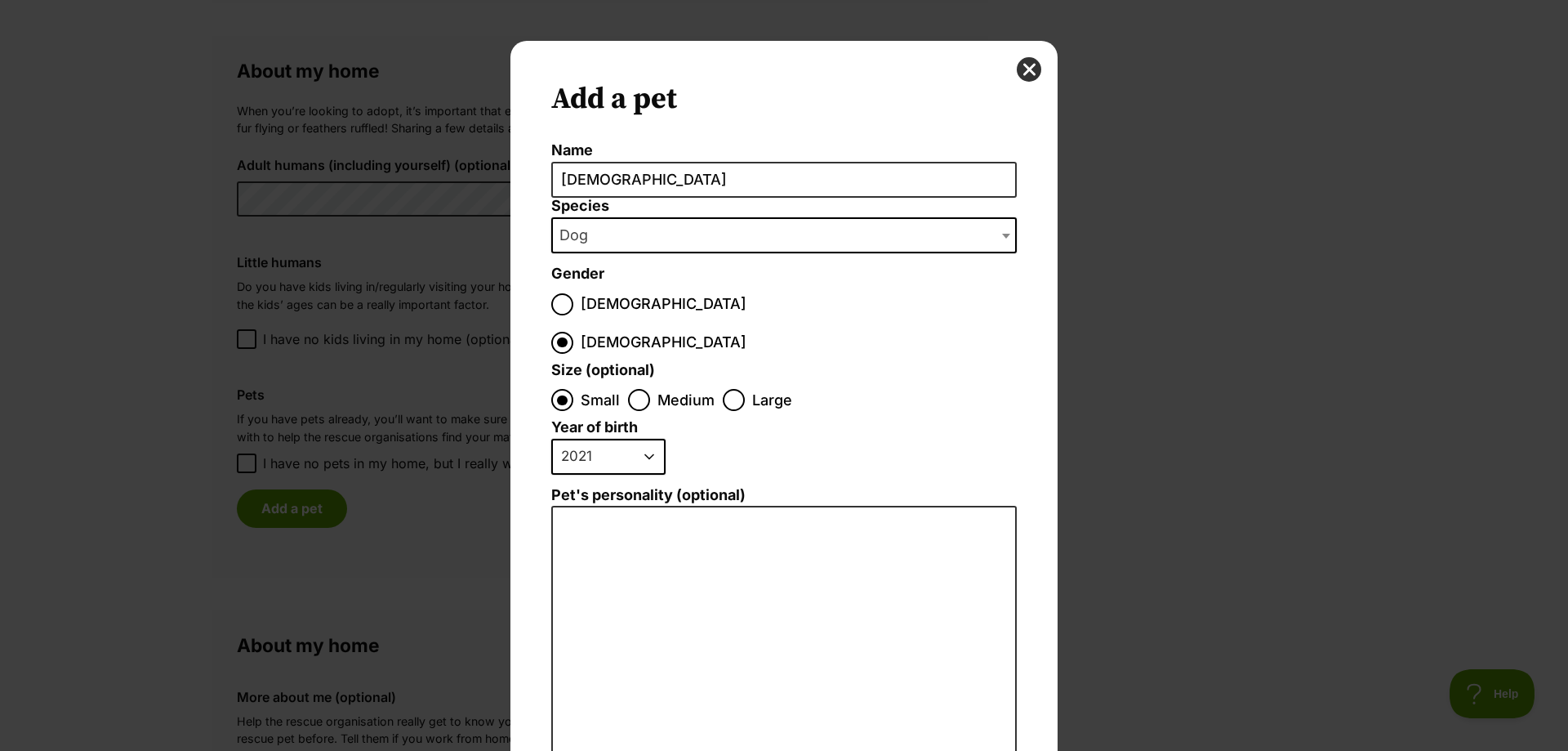
click at [551, 439] on select "2025 2024 2023 2022 2021 2020 2019 2018 2017 2016 2015 2014 2013 2012 2011 2010…" at bounding box center [608, 457] width 114 height 36
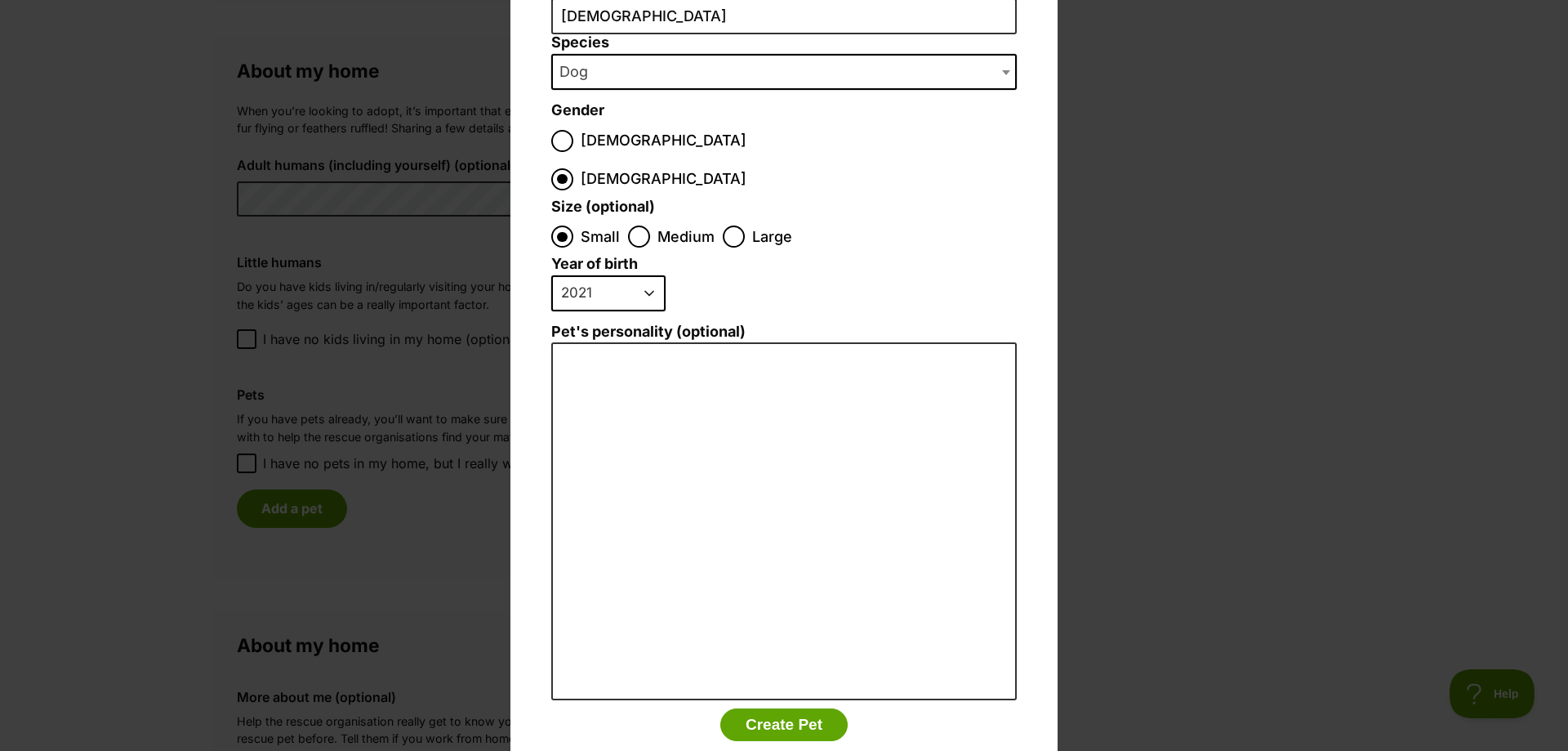
scroll to position [180, 0]
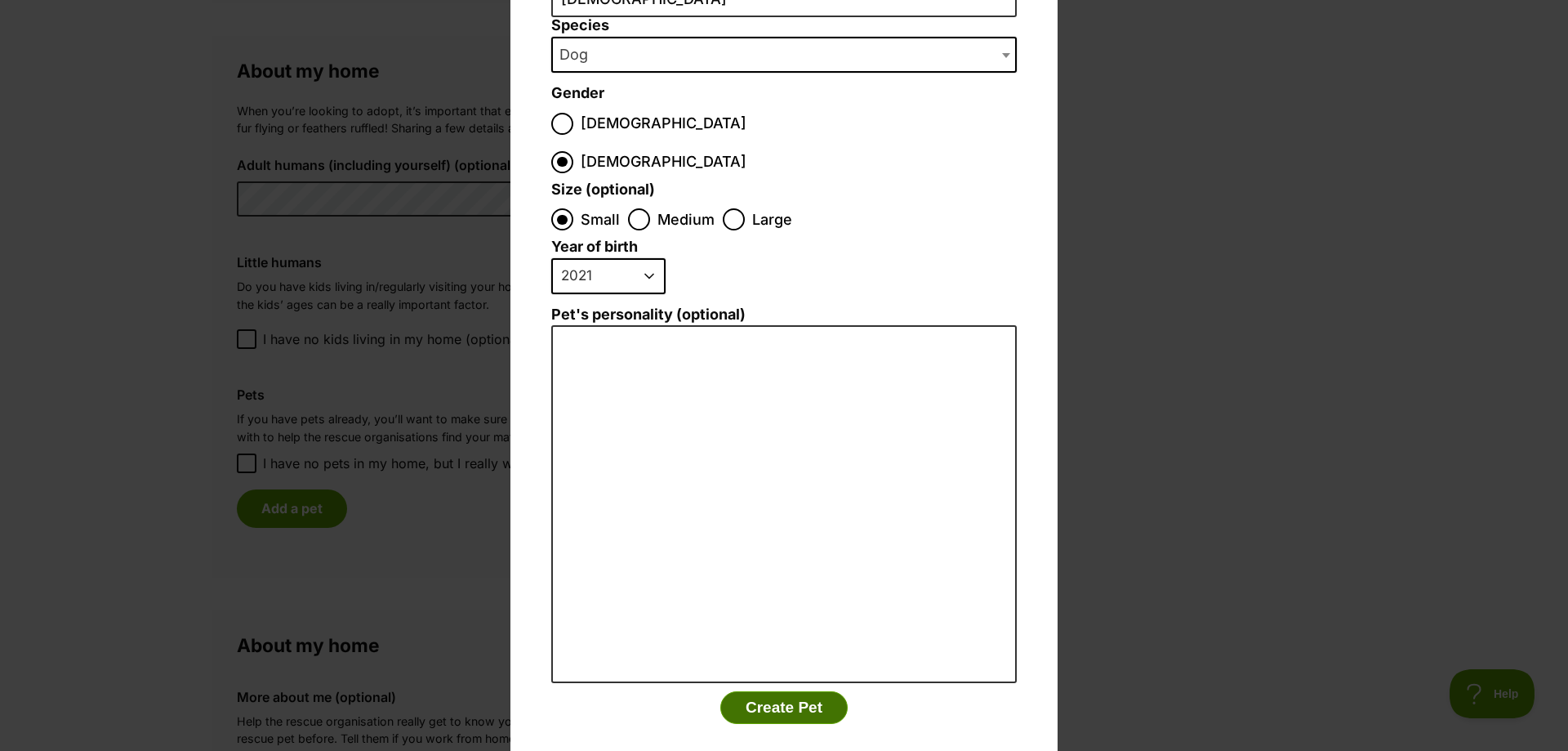
click at [785, 691] on button "Create Pet" at bounding box center [784, 707] width 127 height 33
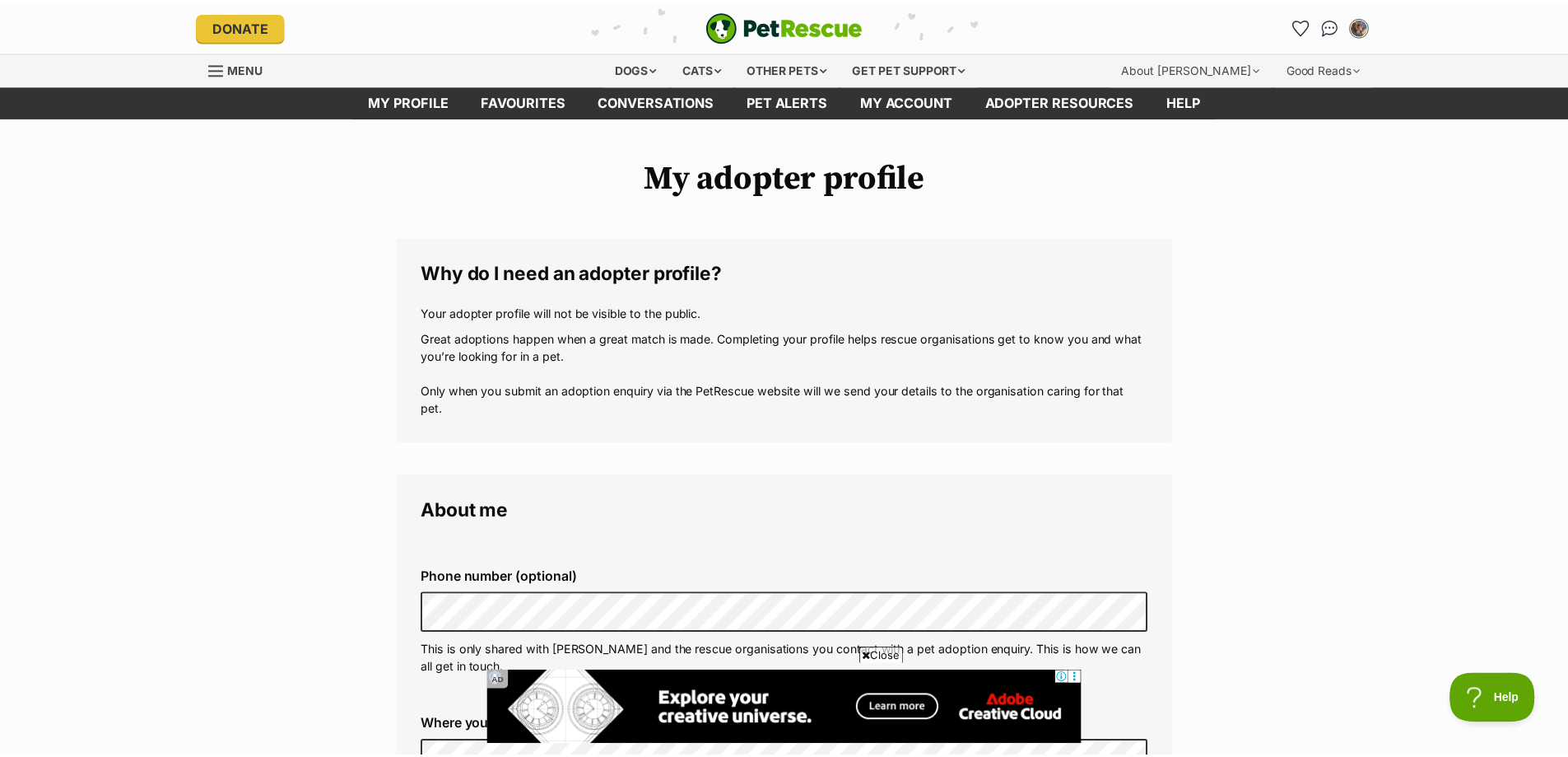
scroll to position [1400, 0]
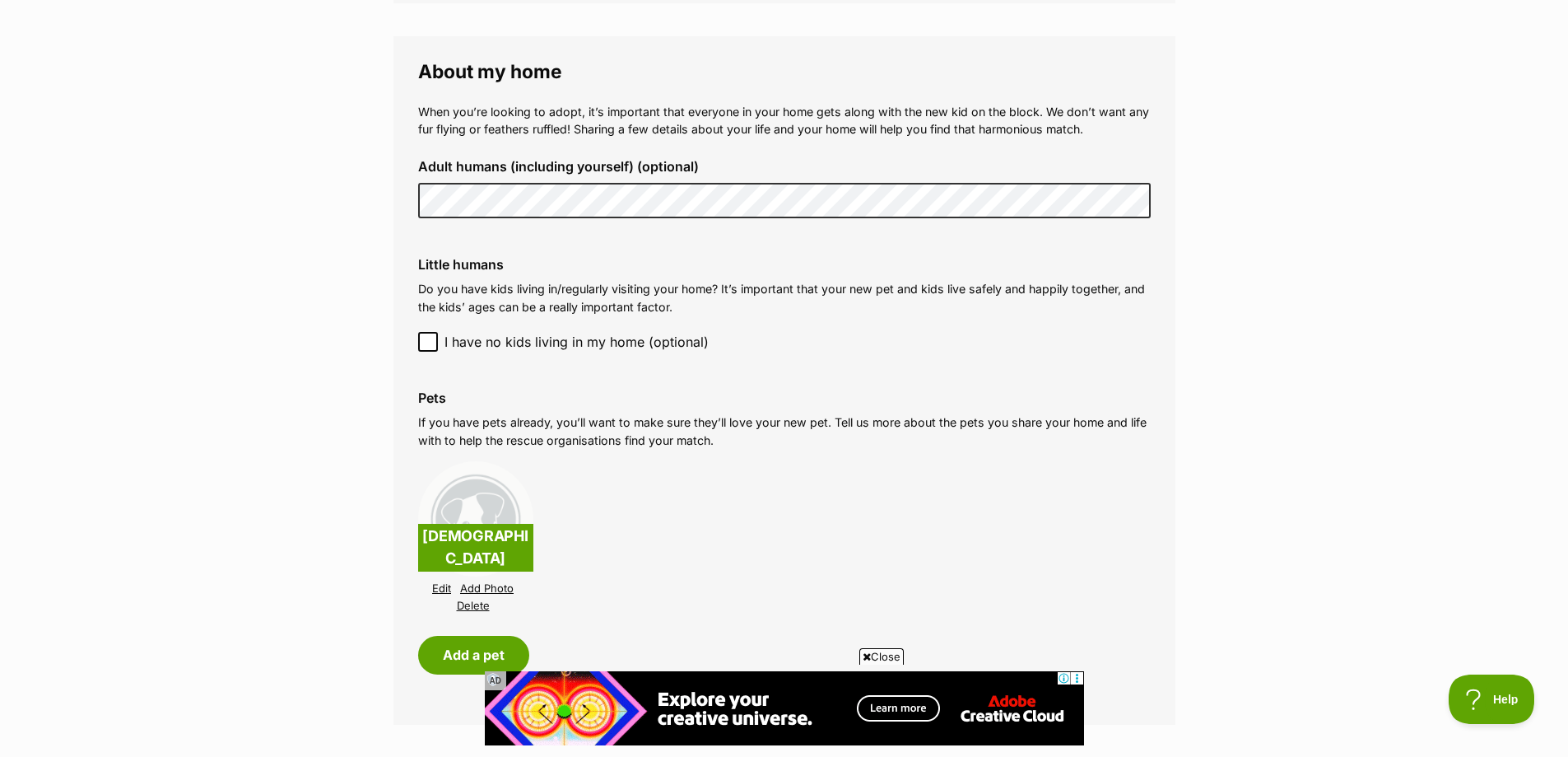
click at [485, 582] on link "Add Photo" at bounding box center [487, 589] width 53 height 12
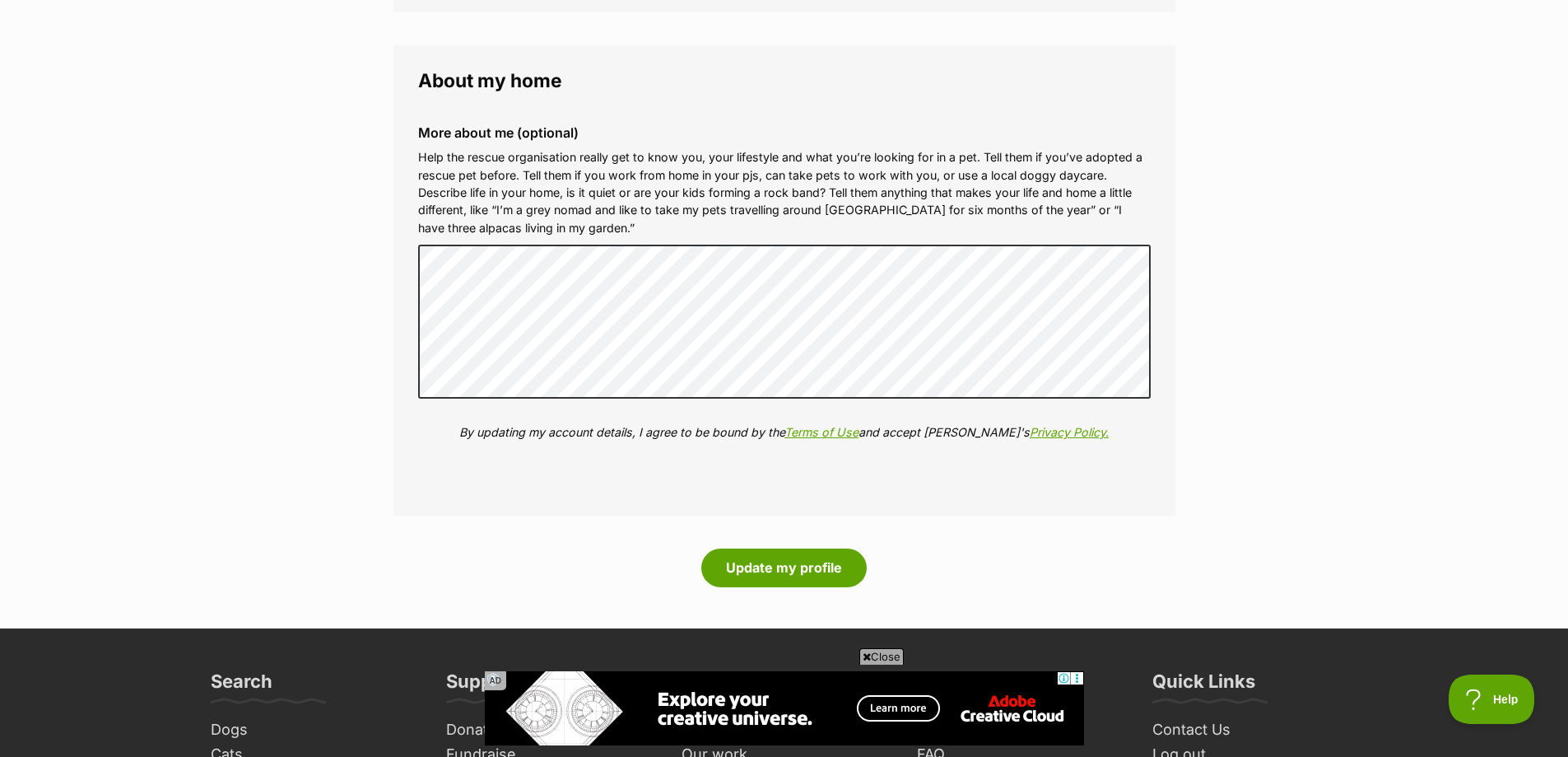
scroll to position [2141, 0]
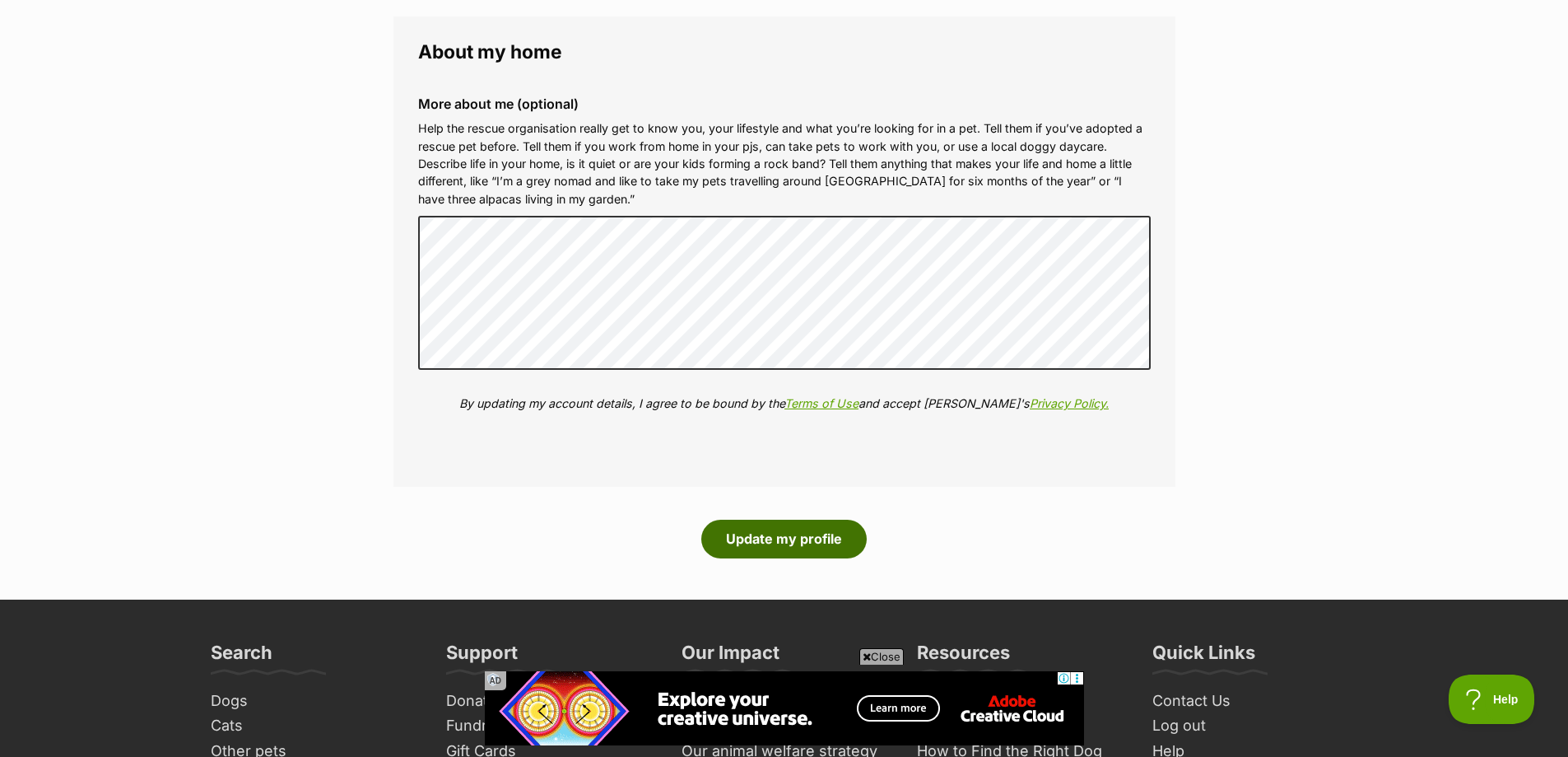
click at [773, 526] on button "Update my profile" at bounding box center [784, 538] width 166 height 38
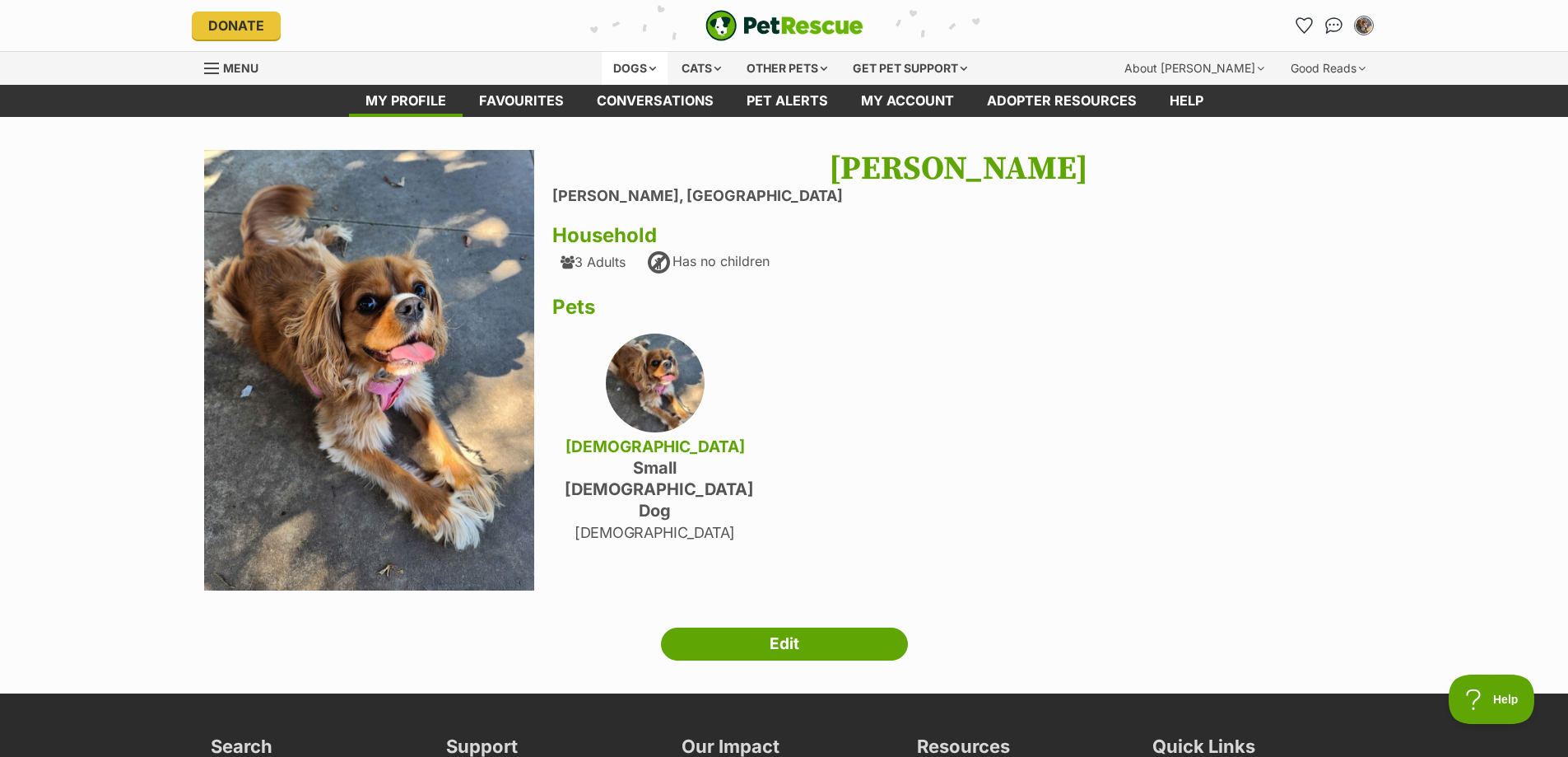
click at [629, 61] on div "Dogs" at bounding box center [635, 68] width 66 height 33
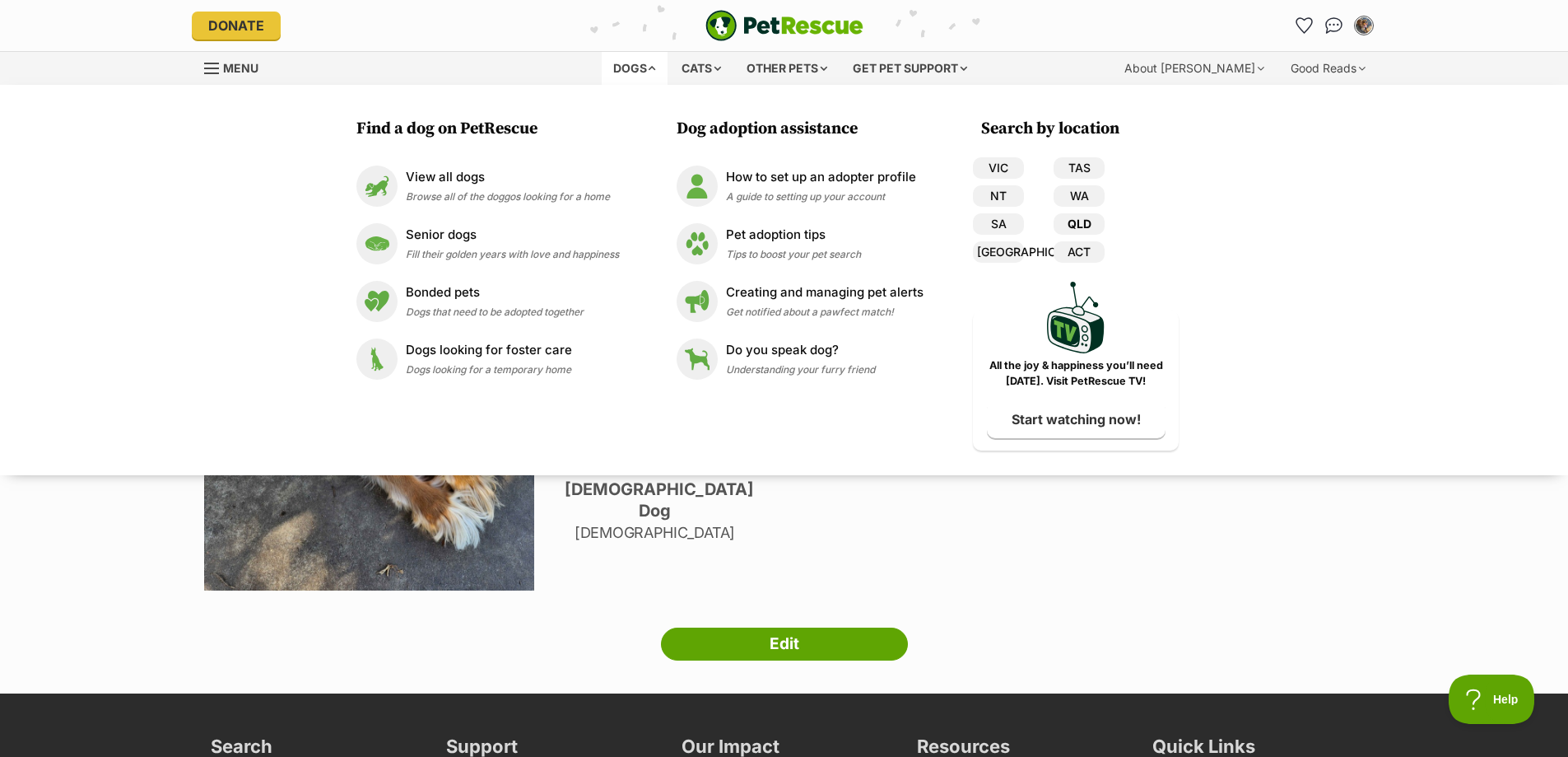
click at [1065, 220] on link "QLD" at bounding box center [1078, 224] width 51 height 21
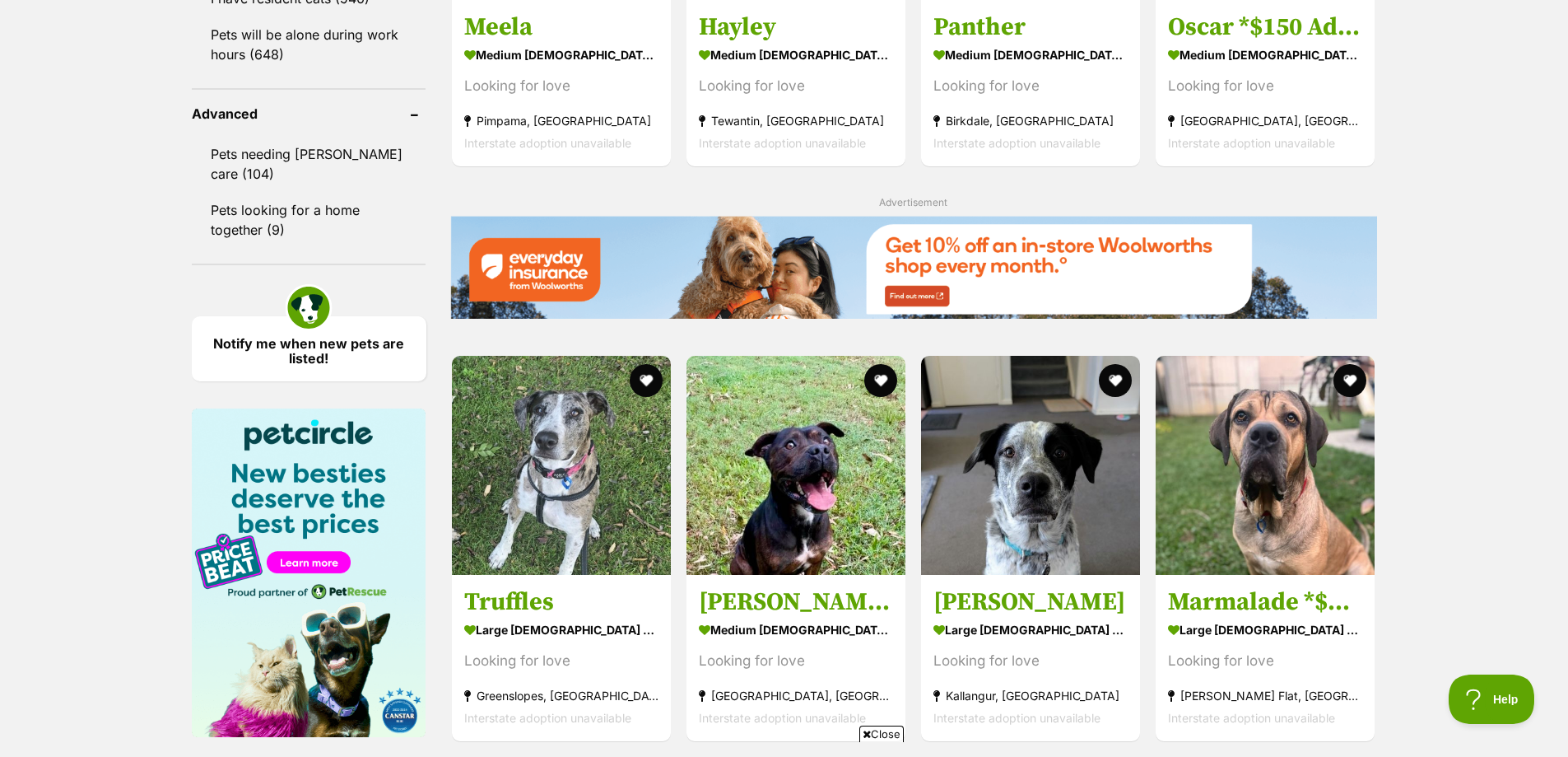
scroll to position [2141, 0]
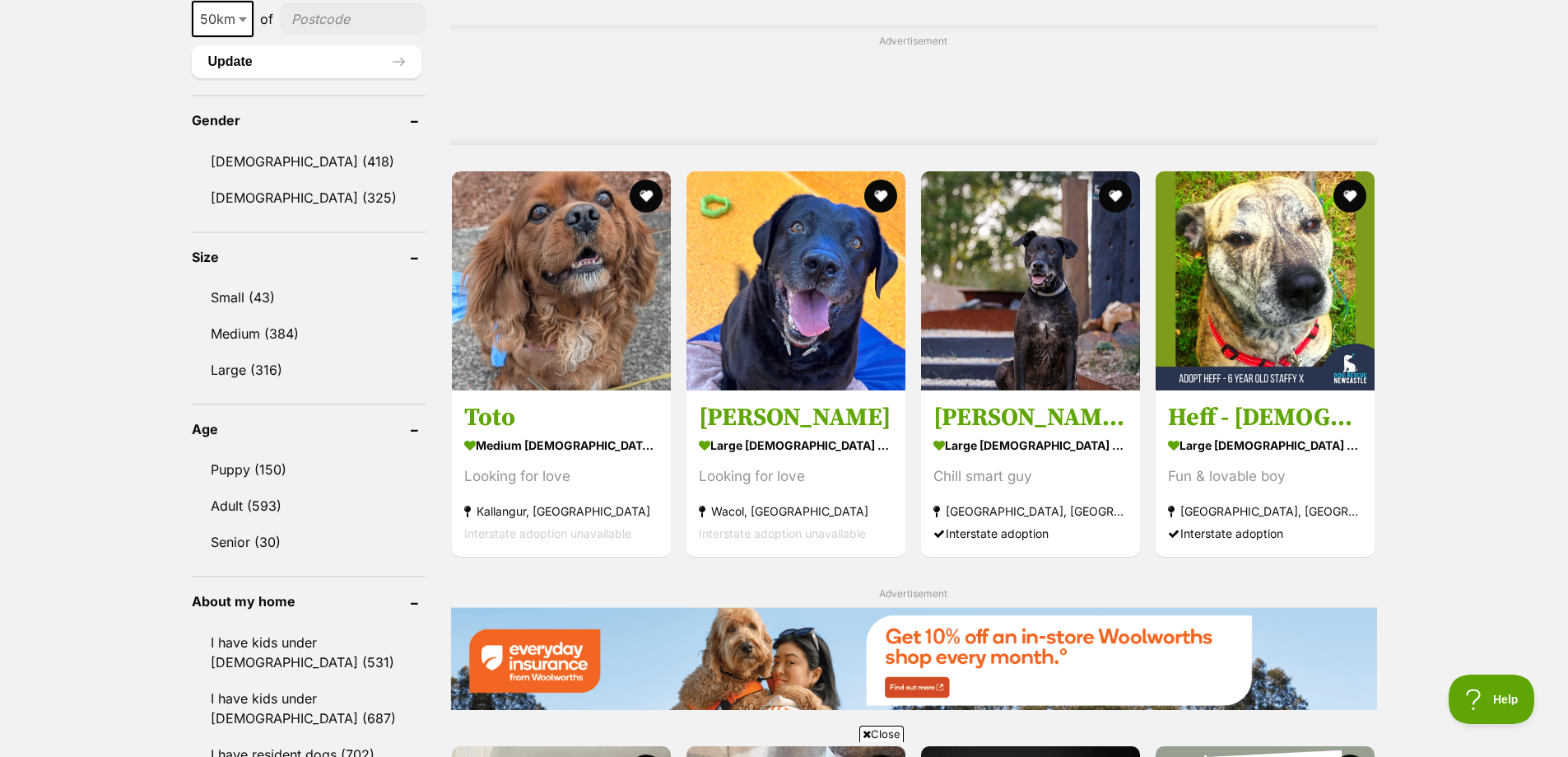
scroll to position [1400, 0]
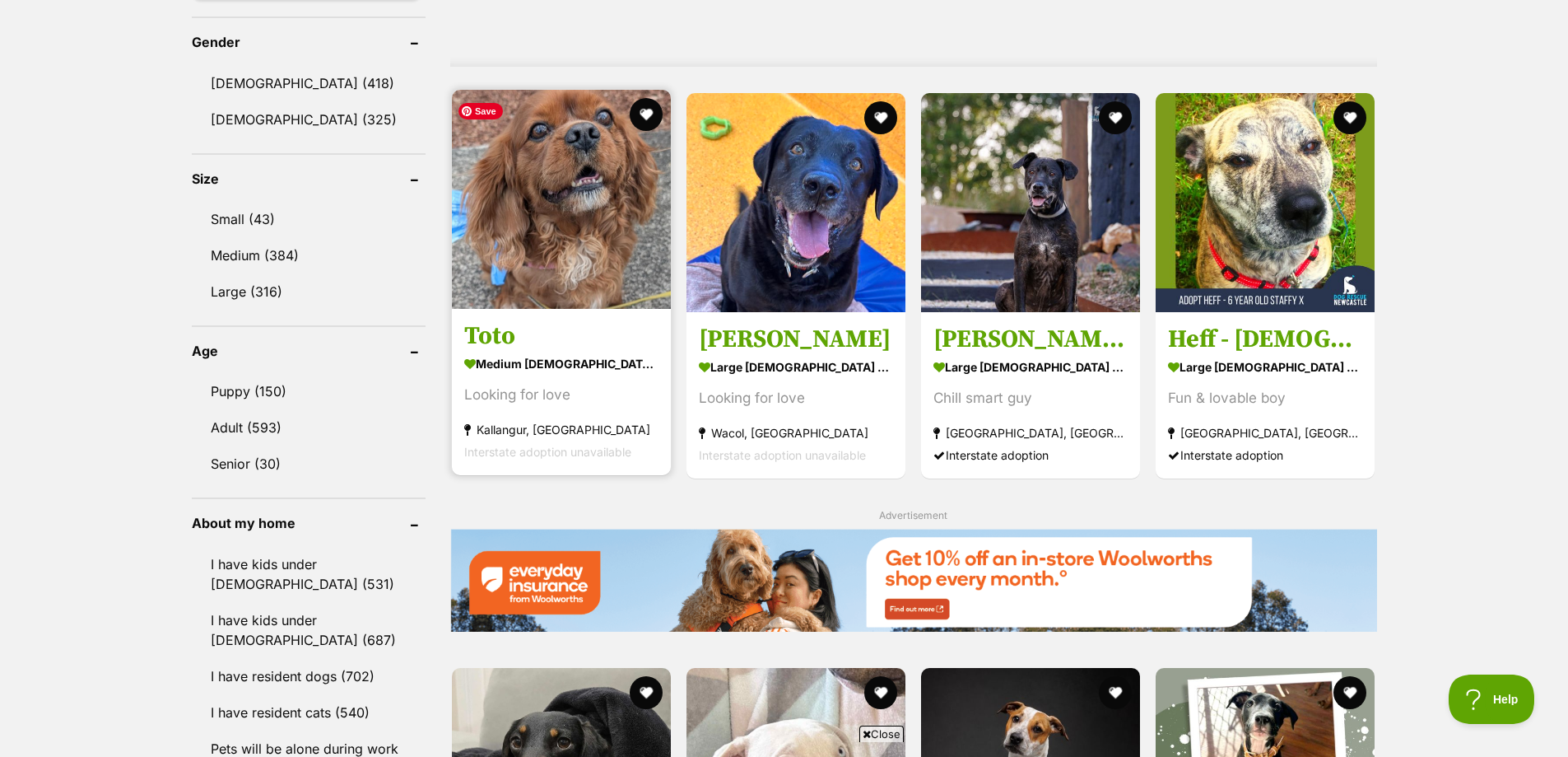
click at [551, 208] on img at bounding box center [562, 199] width 219 height 219
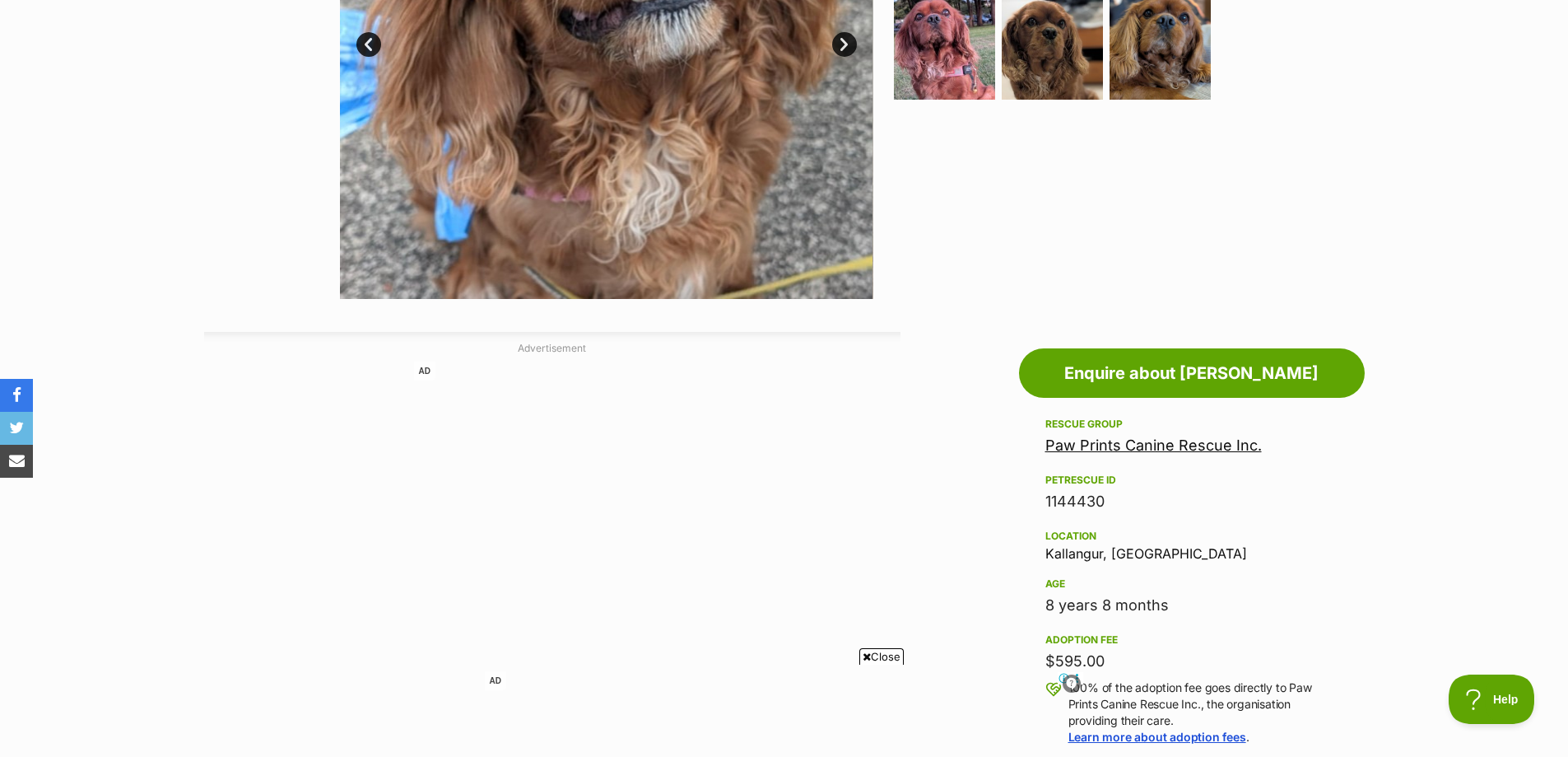
scroll to position [576, 0]
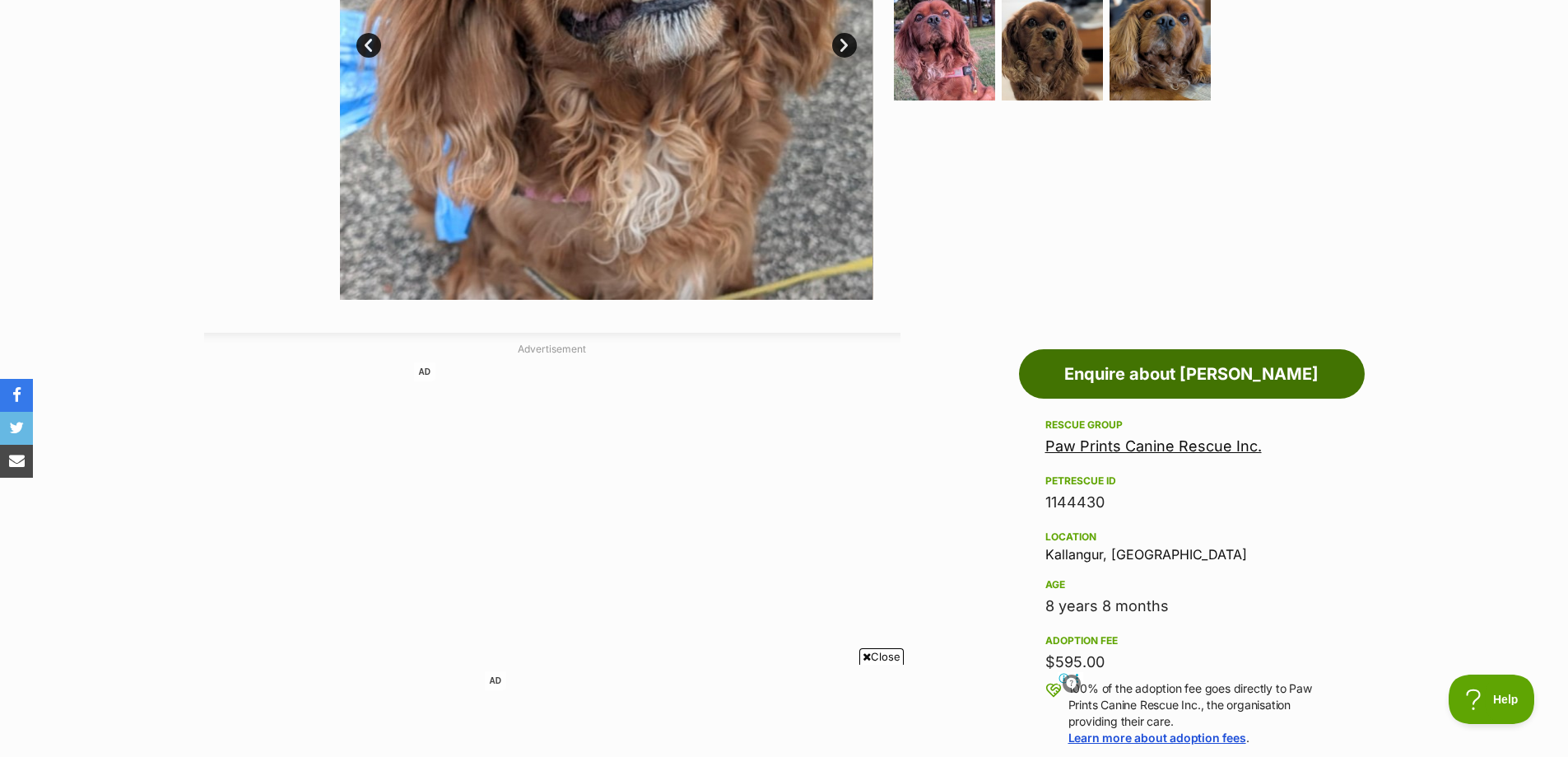
click at [1174, 381] on link "Enquire about [PERSON_NAME]" at bounding box center [1192, 373] width 345 height 49
